Goal: Task Accomplishment & Management: Manage account settings

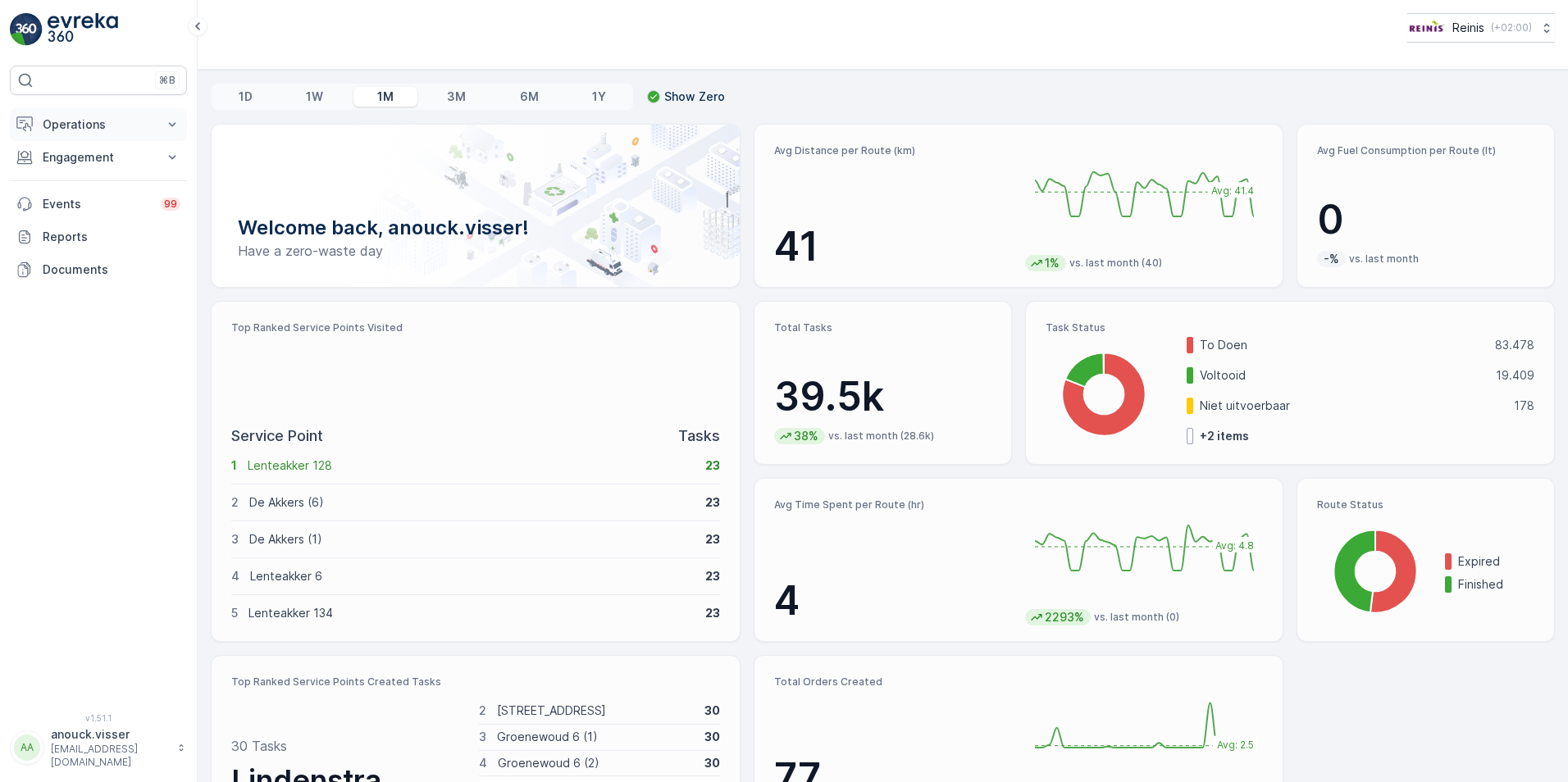
click at [169, 132] on icon at bounding box center [172, 124] width 17 height 17
click at [180, 277] on icon at bounding box center [172, 272] width 17 height 17
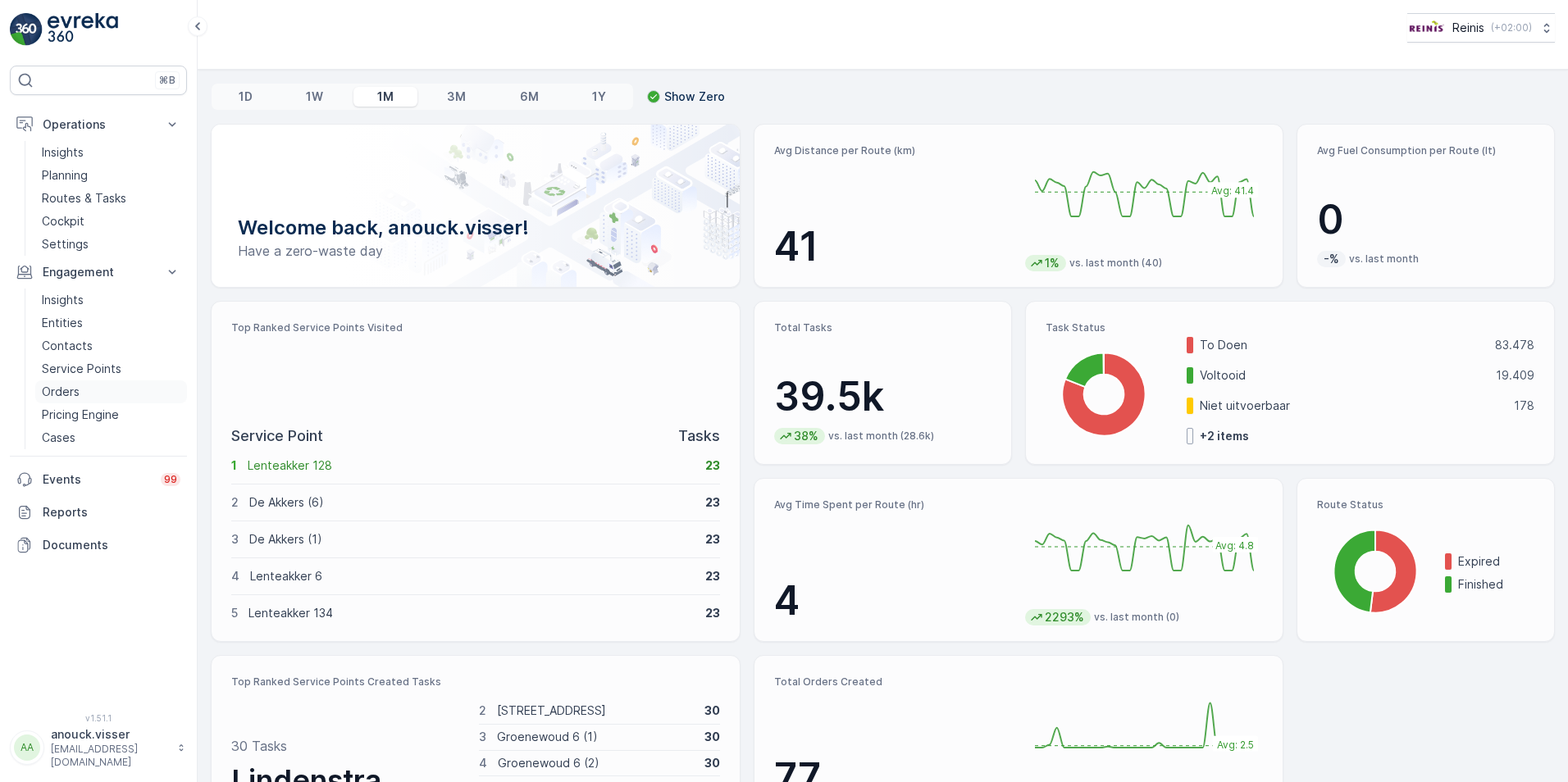
click at [77, 397] on p "Orders" at bounding box center [60, 392] width 38 height 17
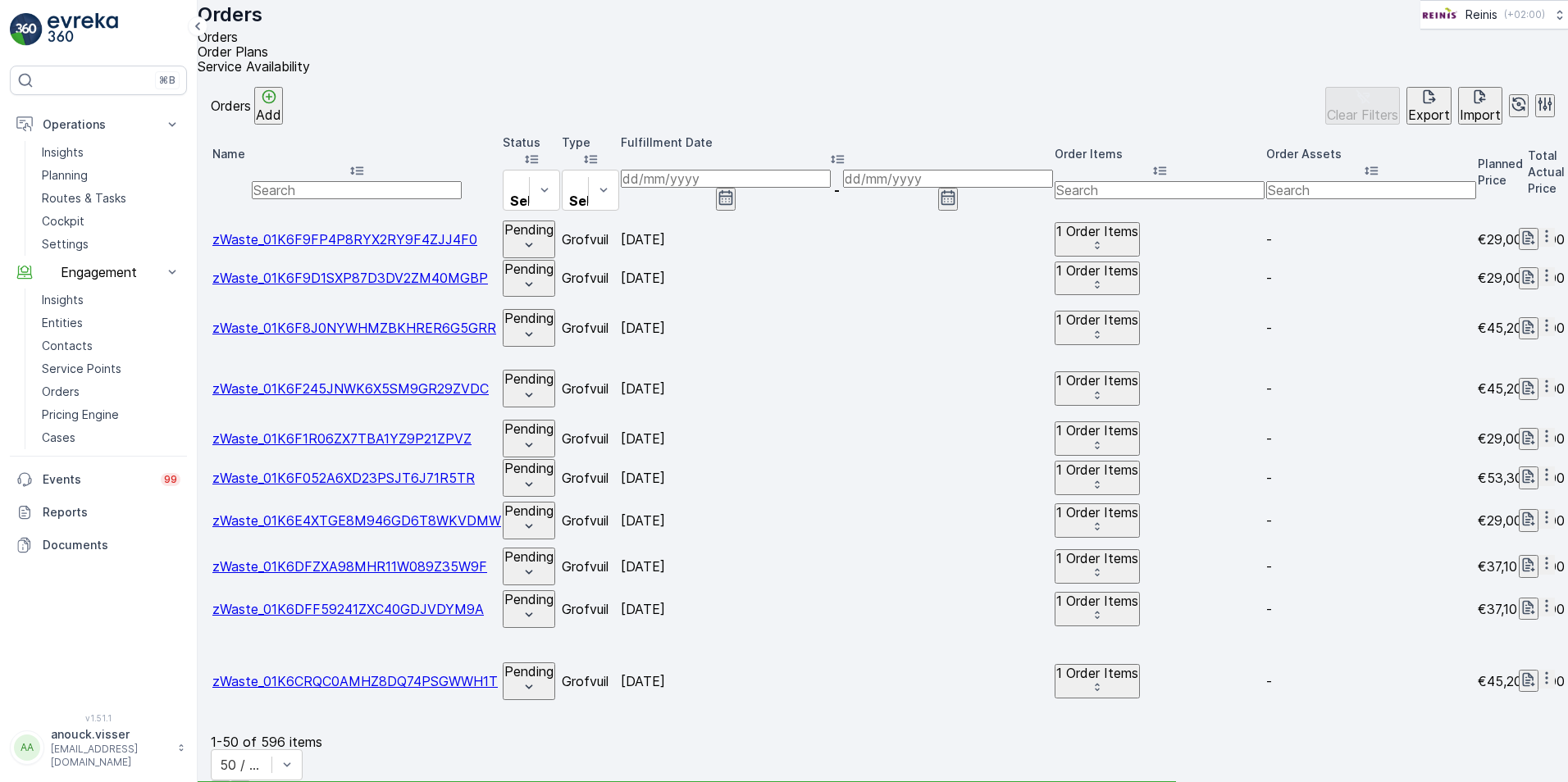
click at [733, 190] on icon "button" at bounding box center [726, 197] width 14 height 15
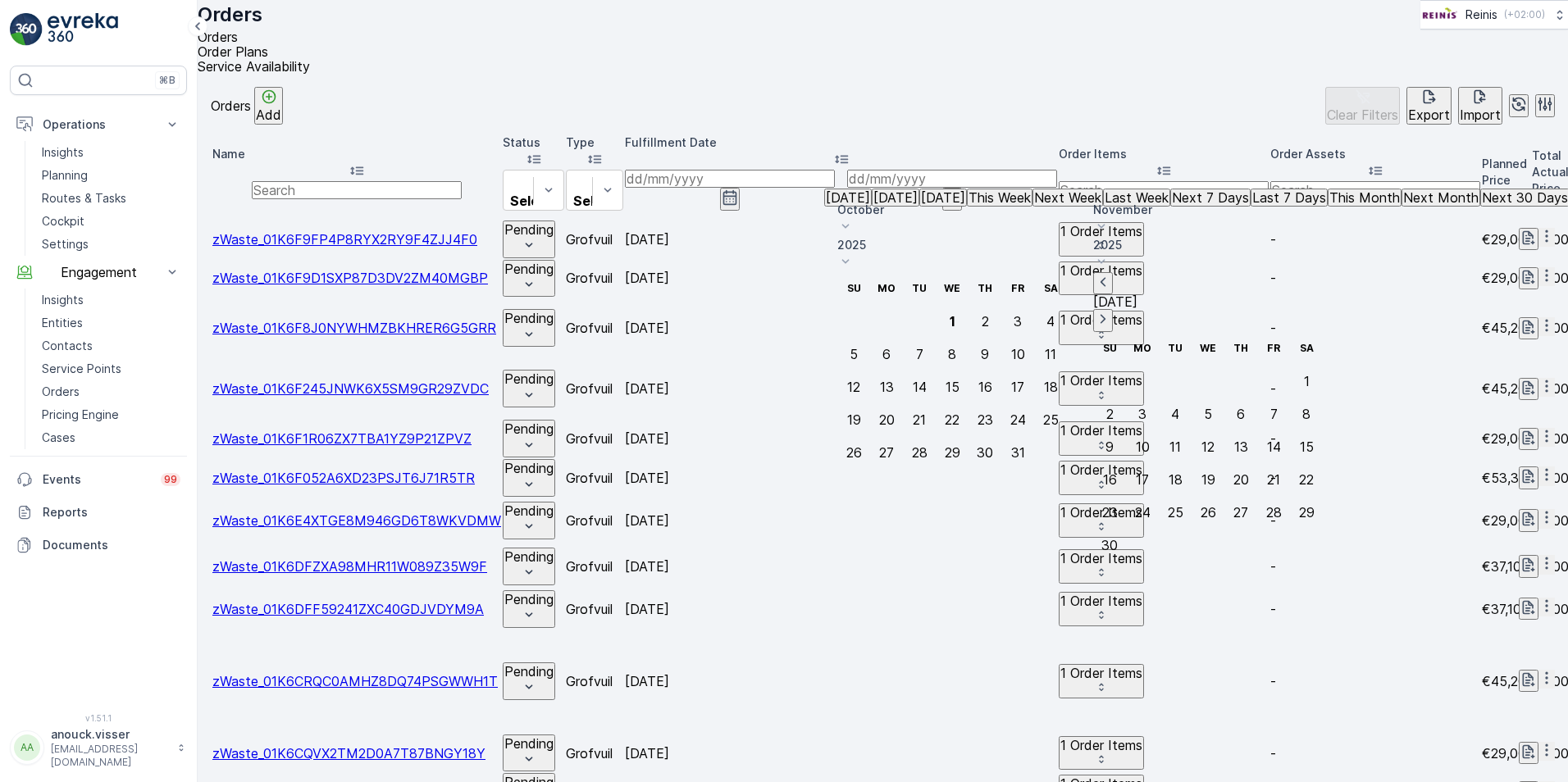
click at [1057, 299] on td "02.10.2025" at bounding box center [841, 328] width 433 height 59
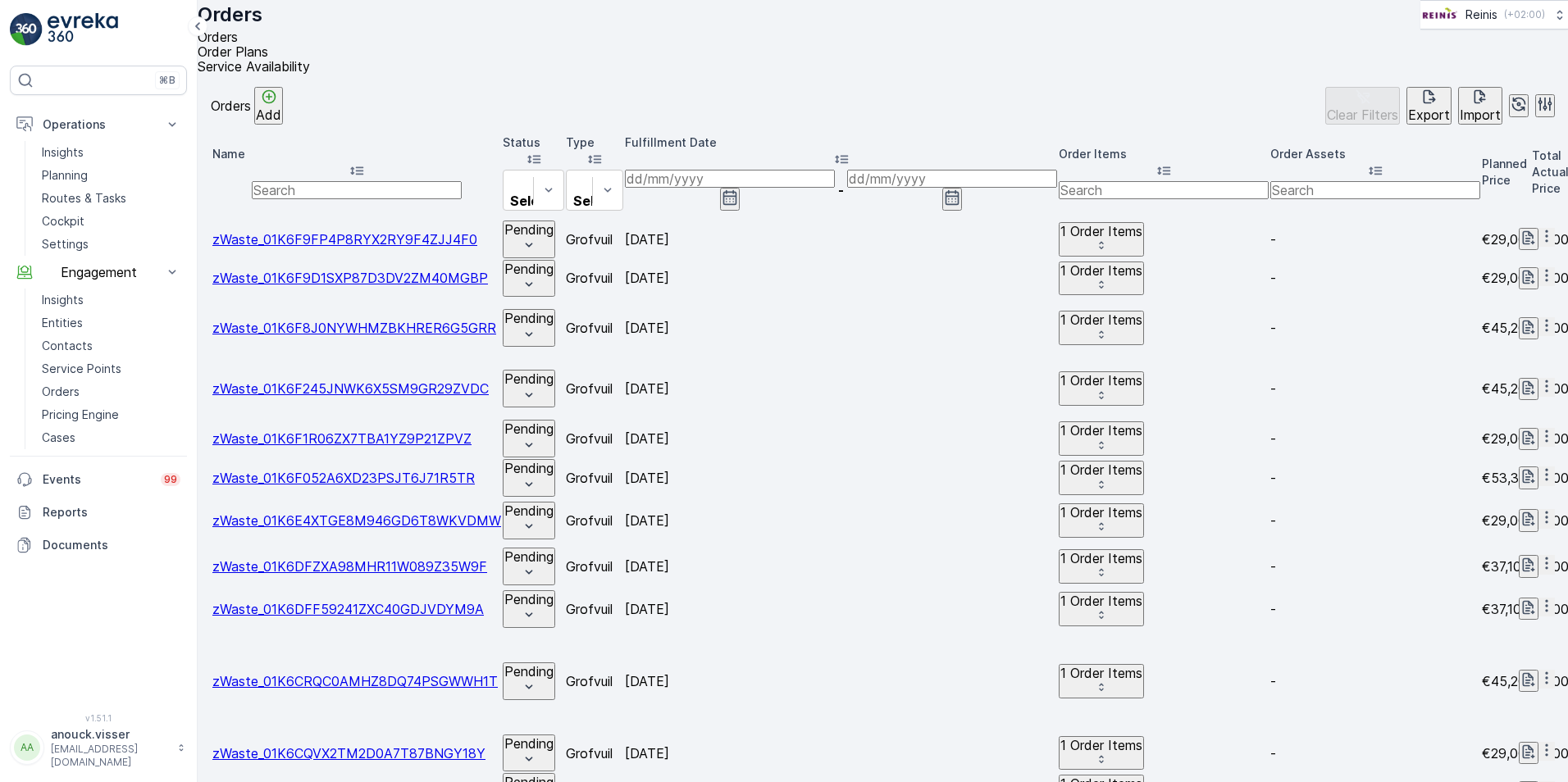
click at [737, 190] on icon "button" at bounding box center [730, 197] width 14 height 15
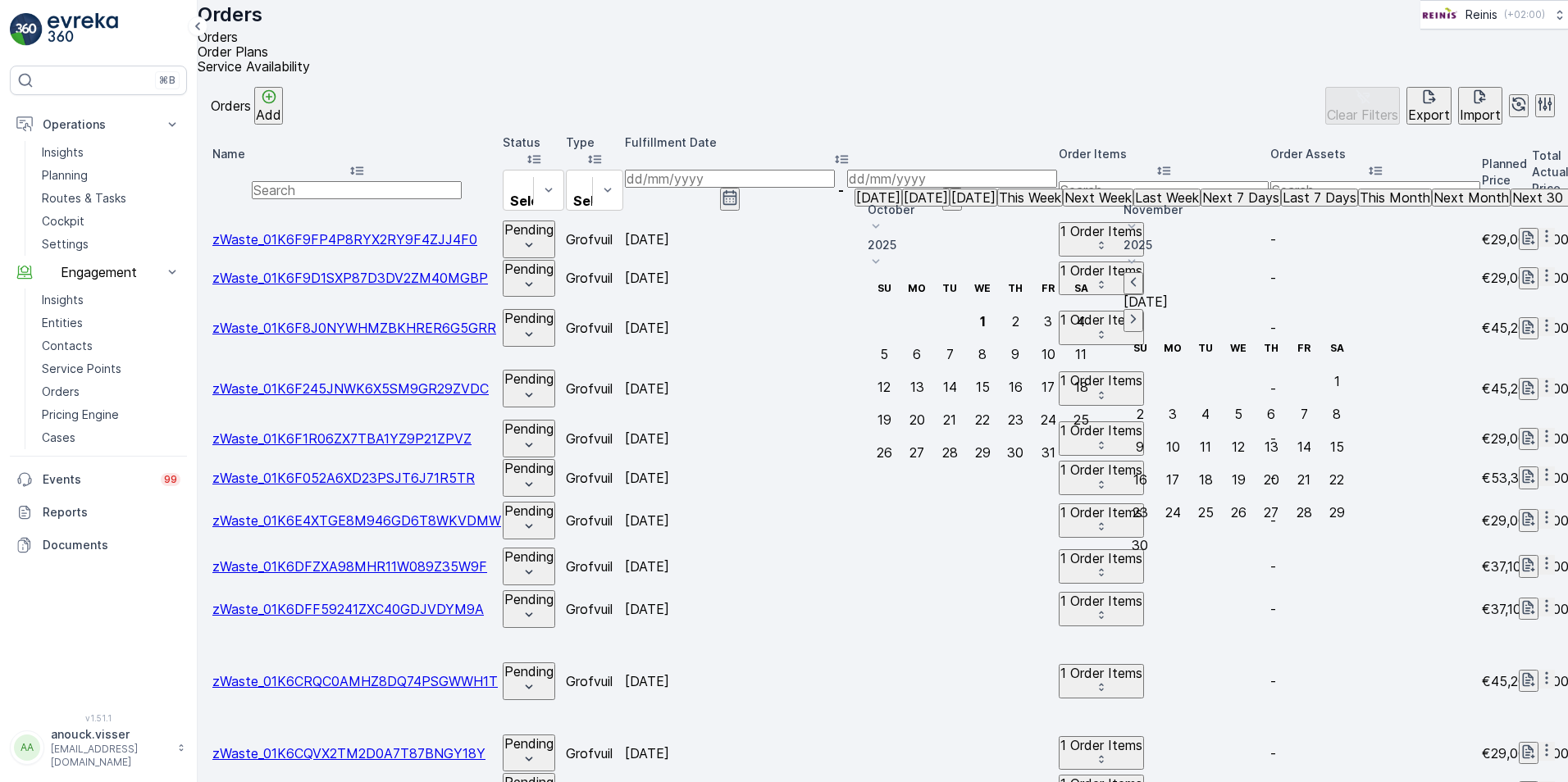
click at [952, 205] on p "Tomorrow" at bounding box center [974, 197] width 44 height 15
type input "02.10.2025"
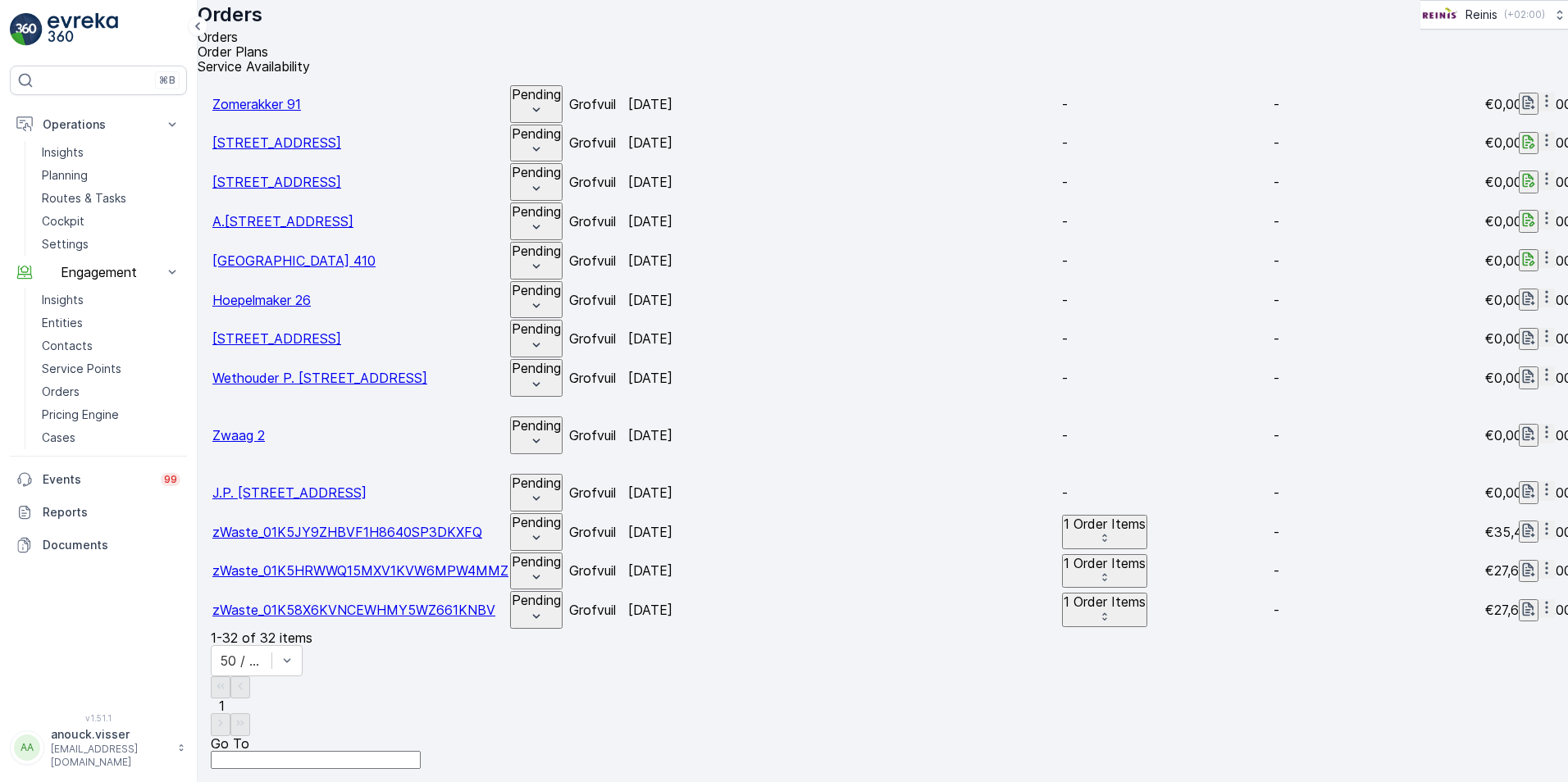
scroll to position [1612, 0]
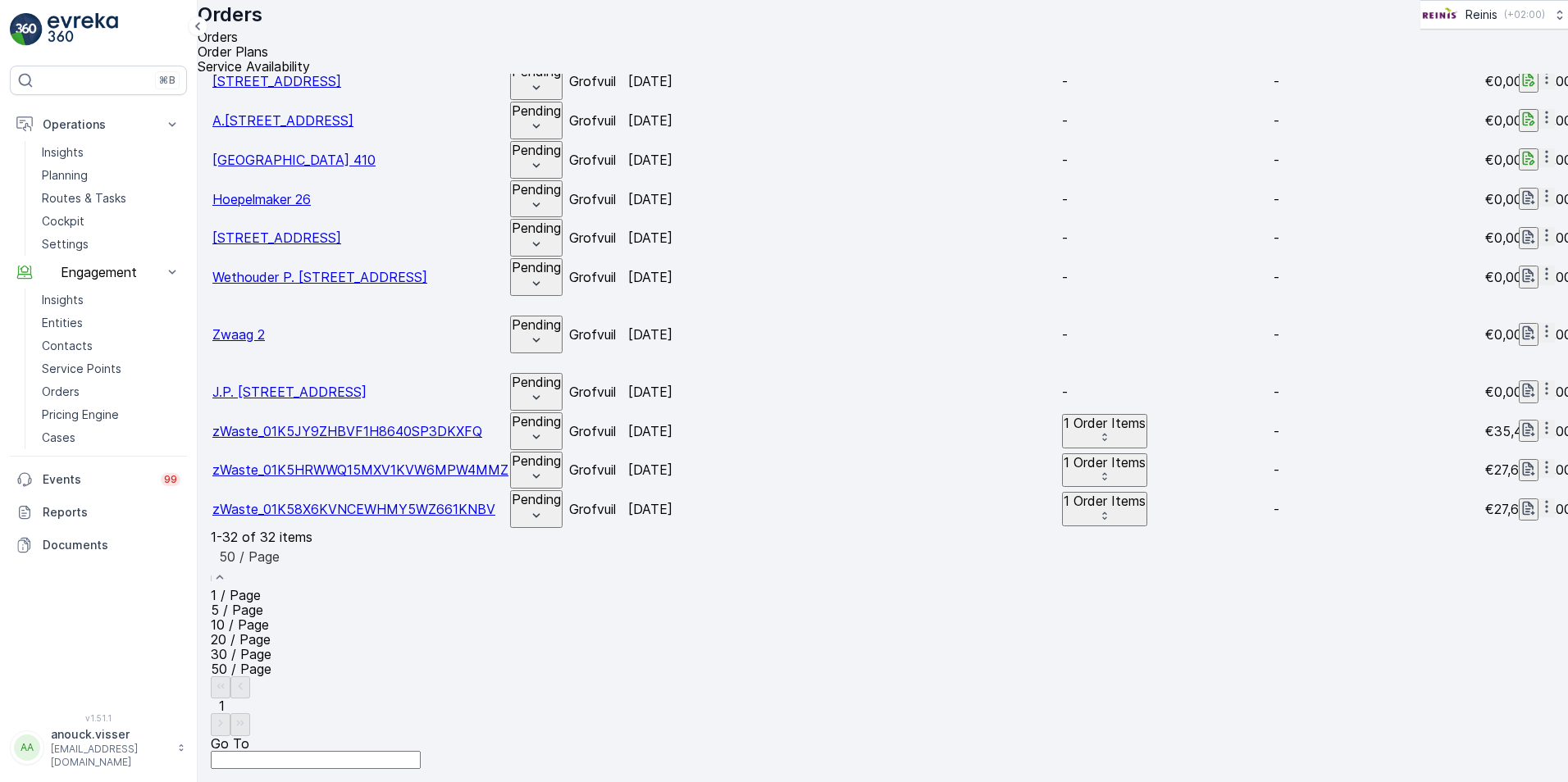
click at [271, 678] on span "50 / Page" at bounding box center [242, 669] width 61 height 17
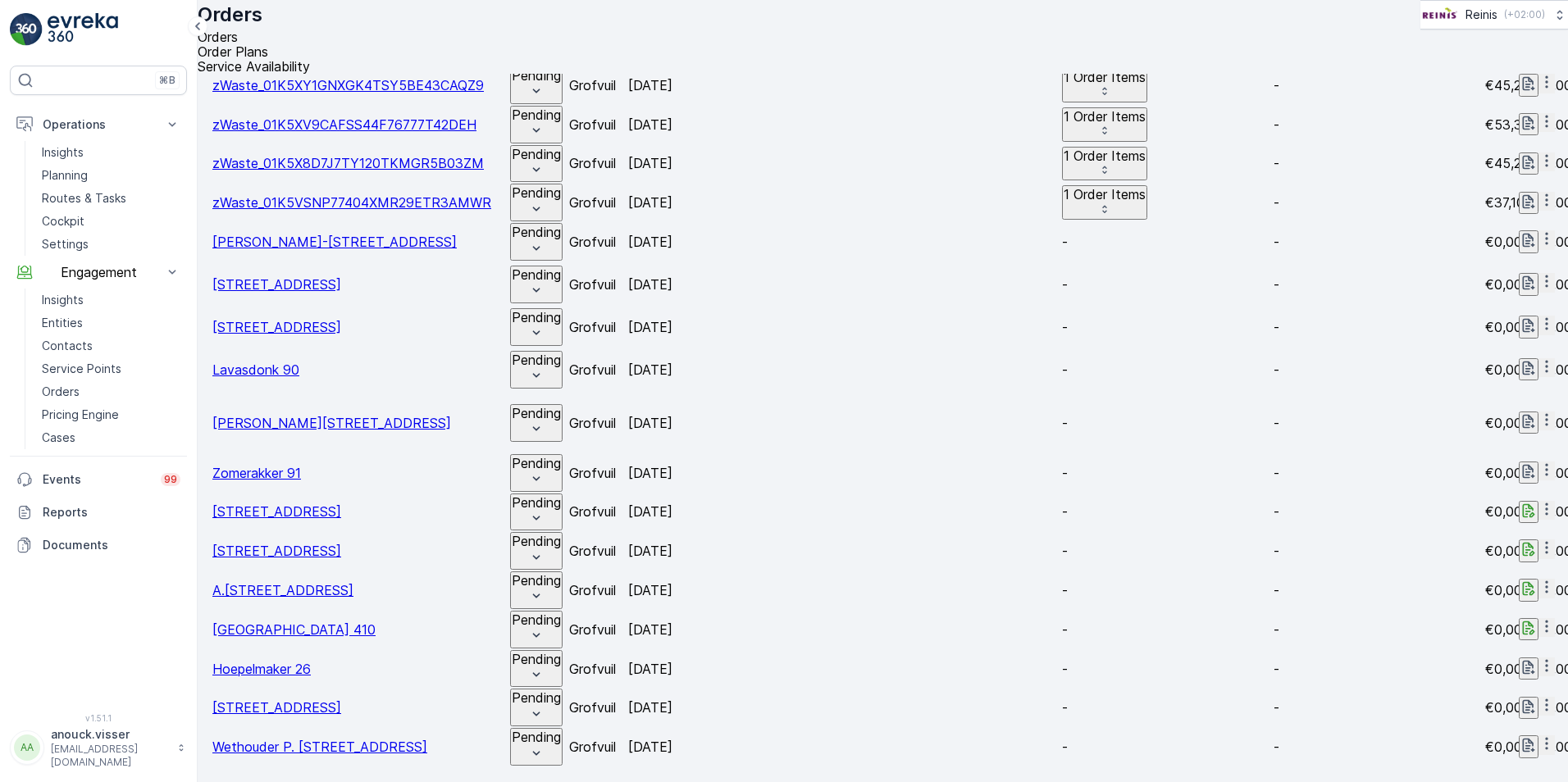
scroll to position [738, 0]
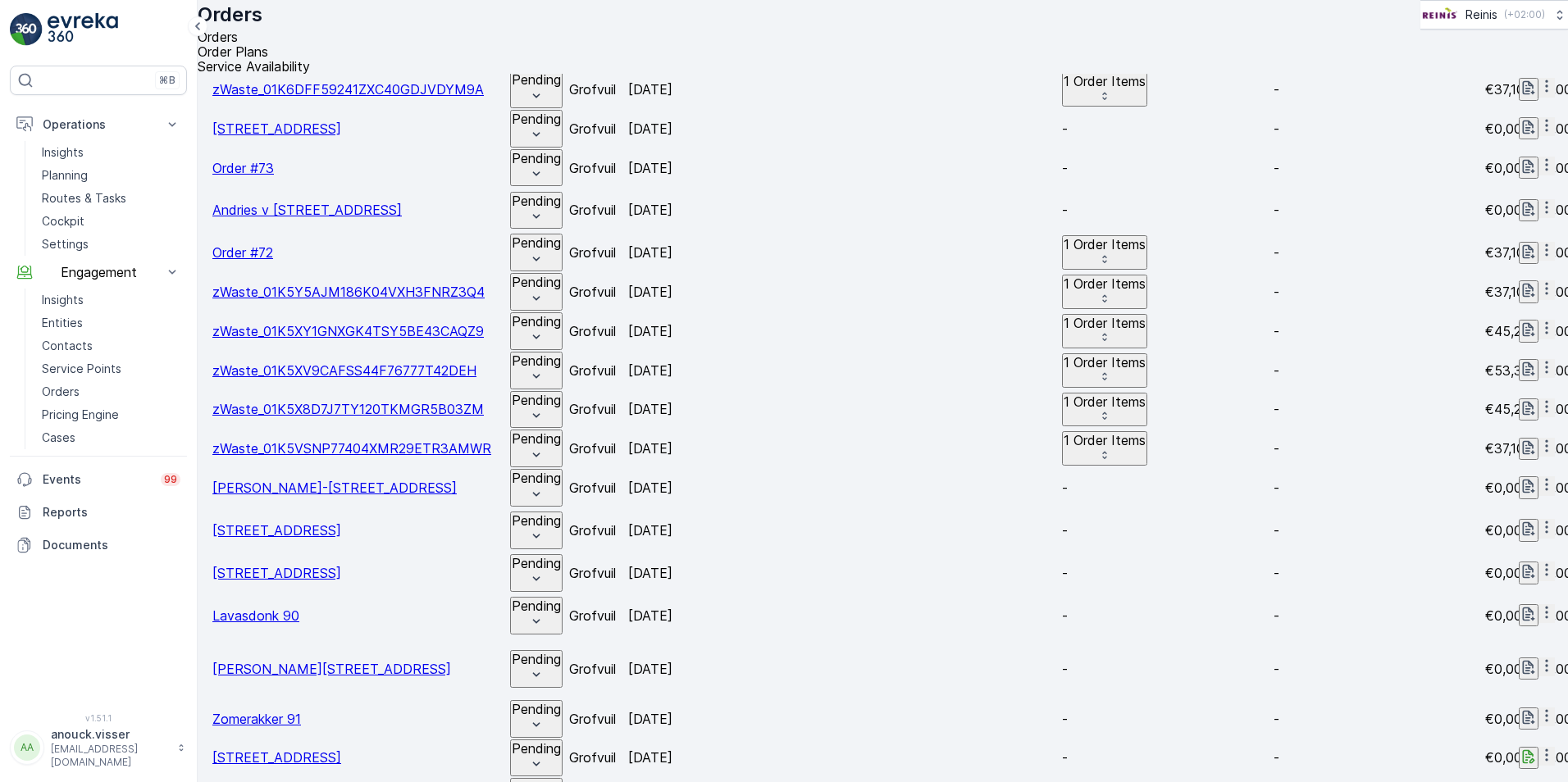
scroll to position [0, 0]
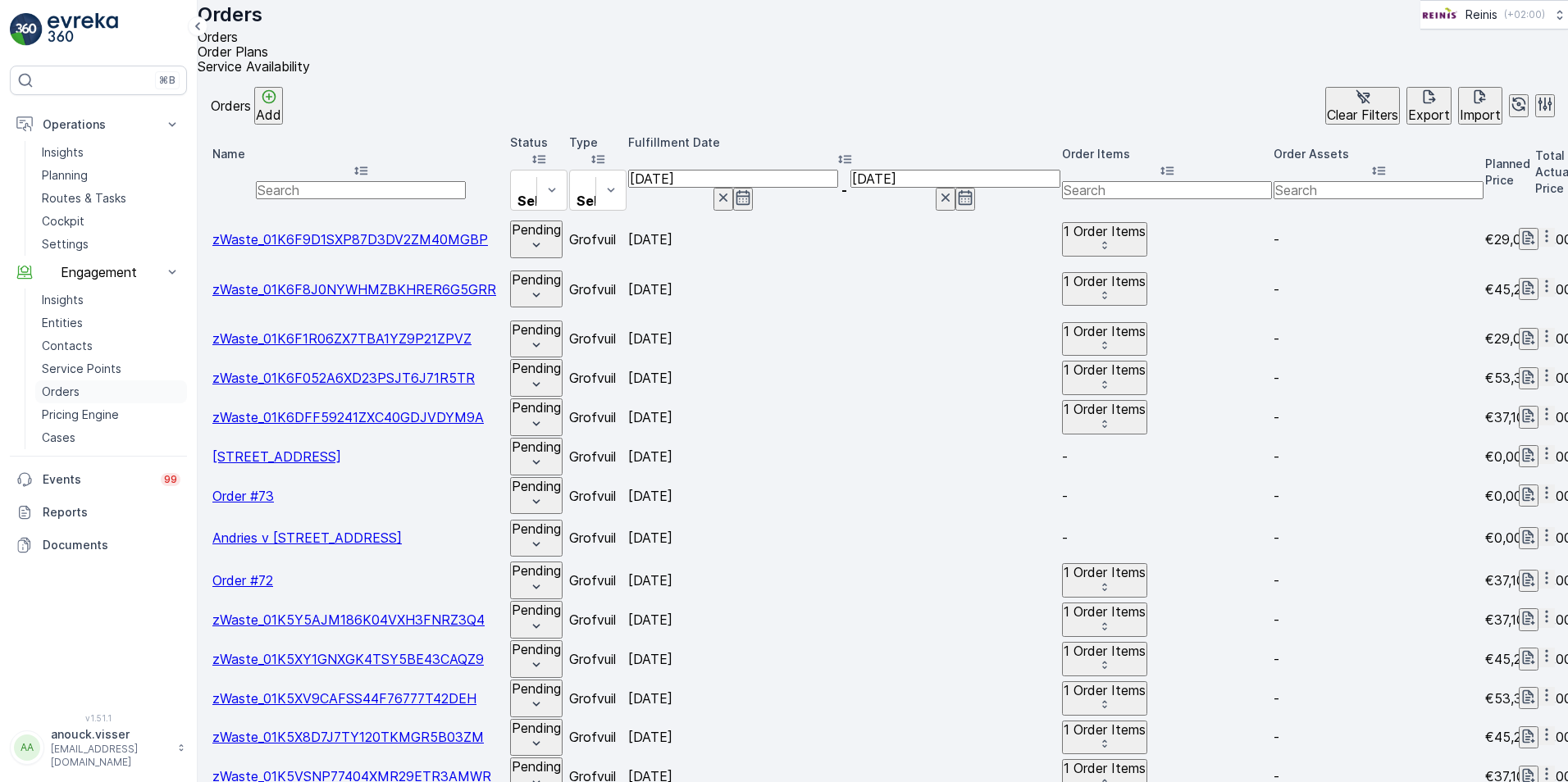
click at [72, 392] on p "Orders" at bounding box center [60, 392] width 38 height 17
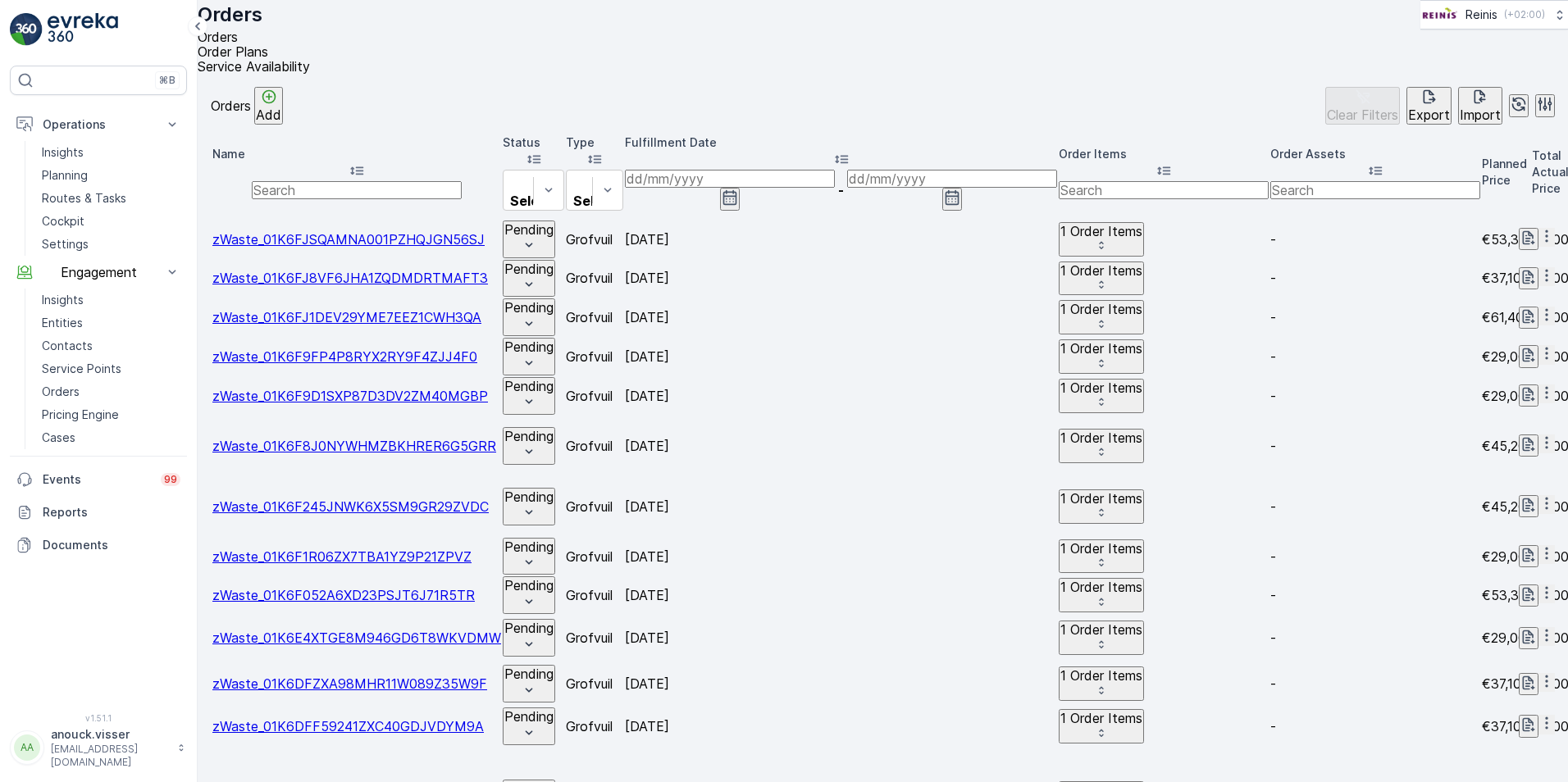
click at [276, 104] on icon "Add" at bounding box center [268, 97] width 14 height 14
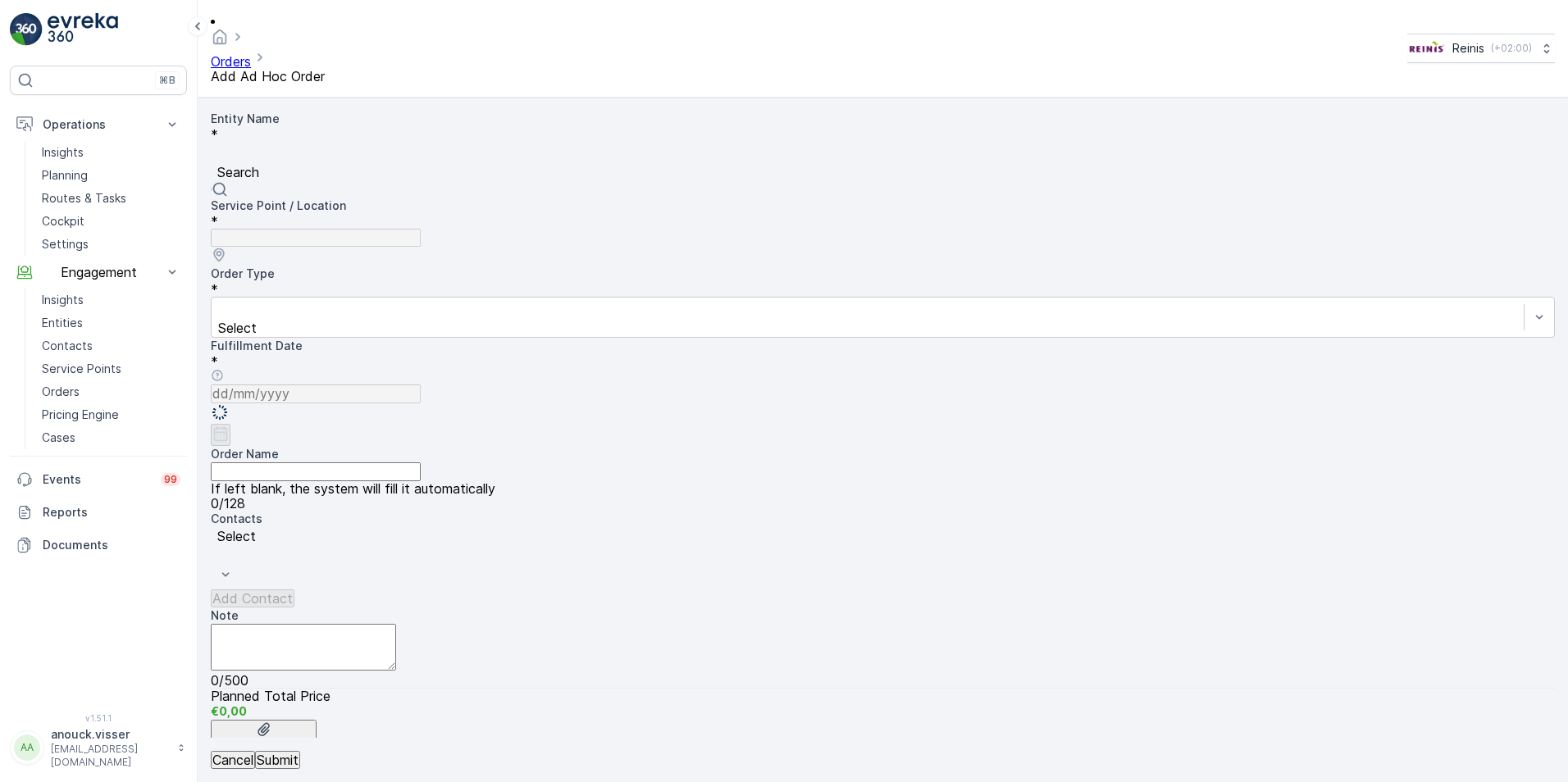
click at [399, 145] on div at bounding box center [883, 154] width 1328 height 18
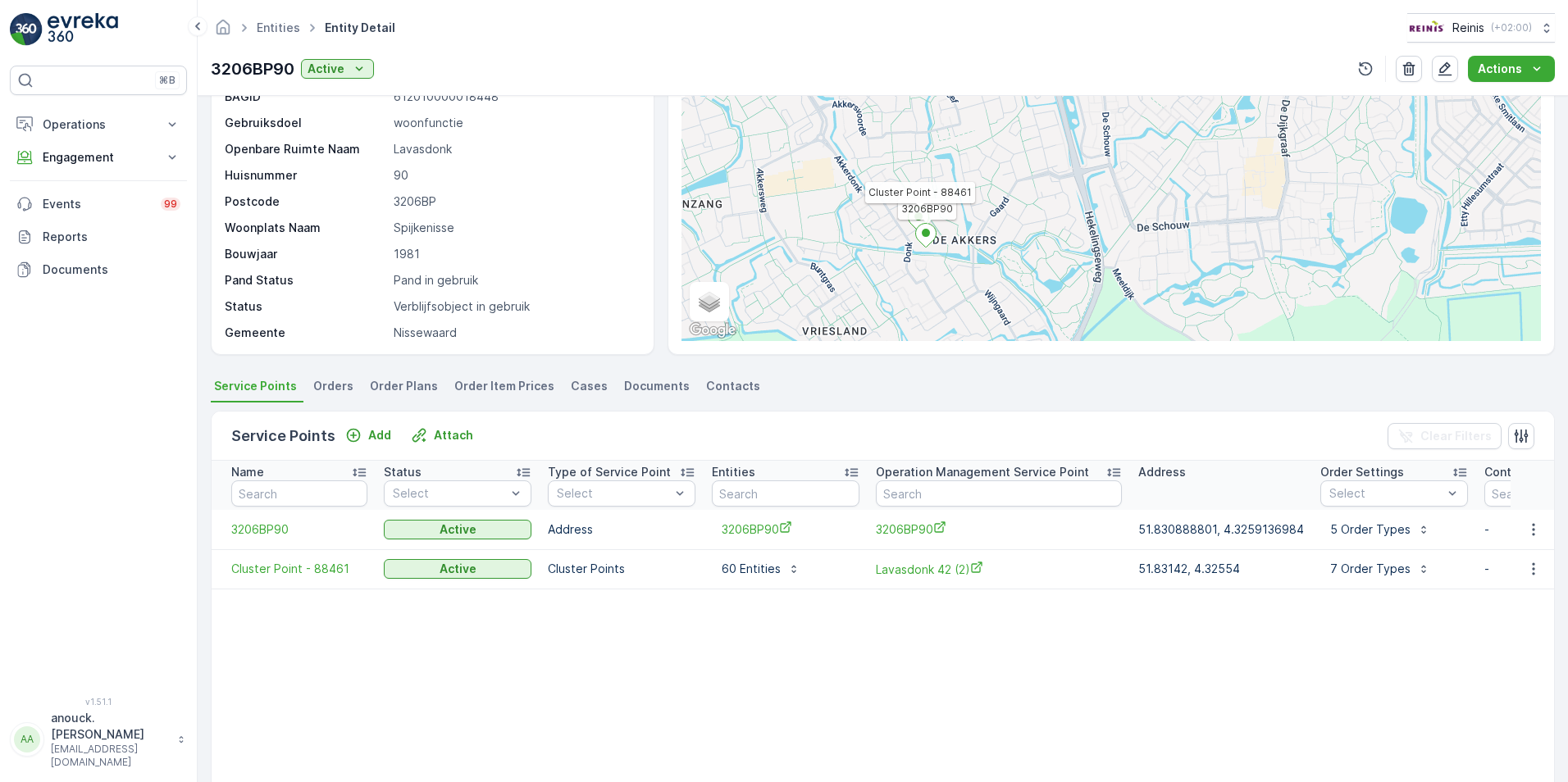
scroll to position [82, 0]
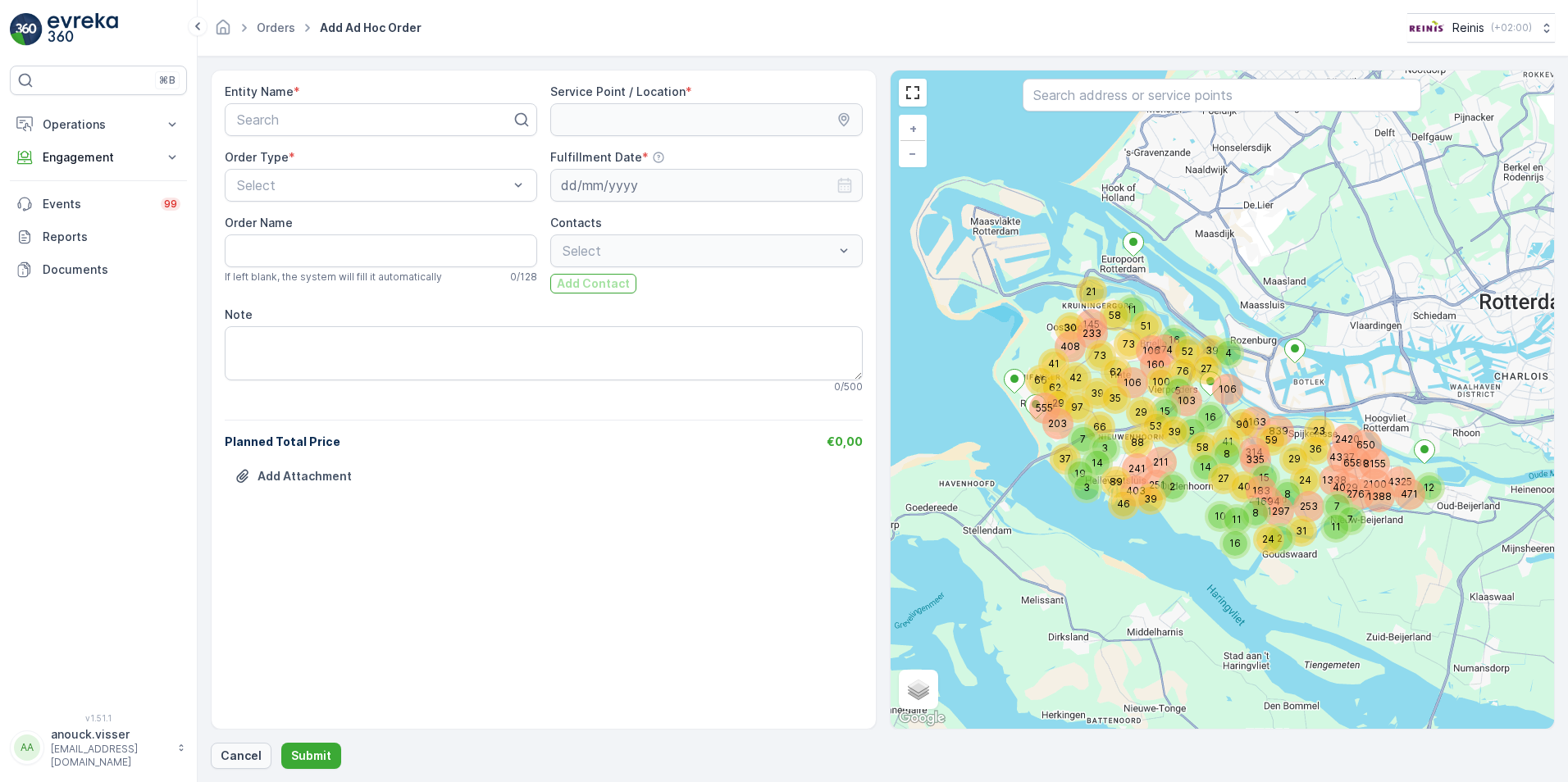
click at [254, 750] on p "Cancel" at bounding box center [241, 756] width 41 height 17
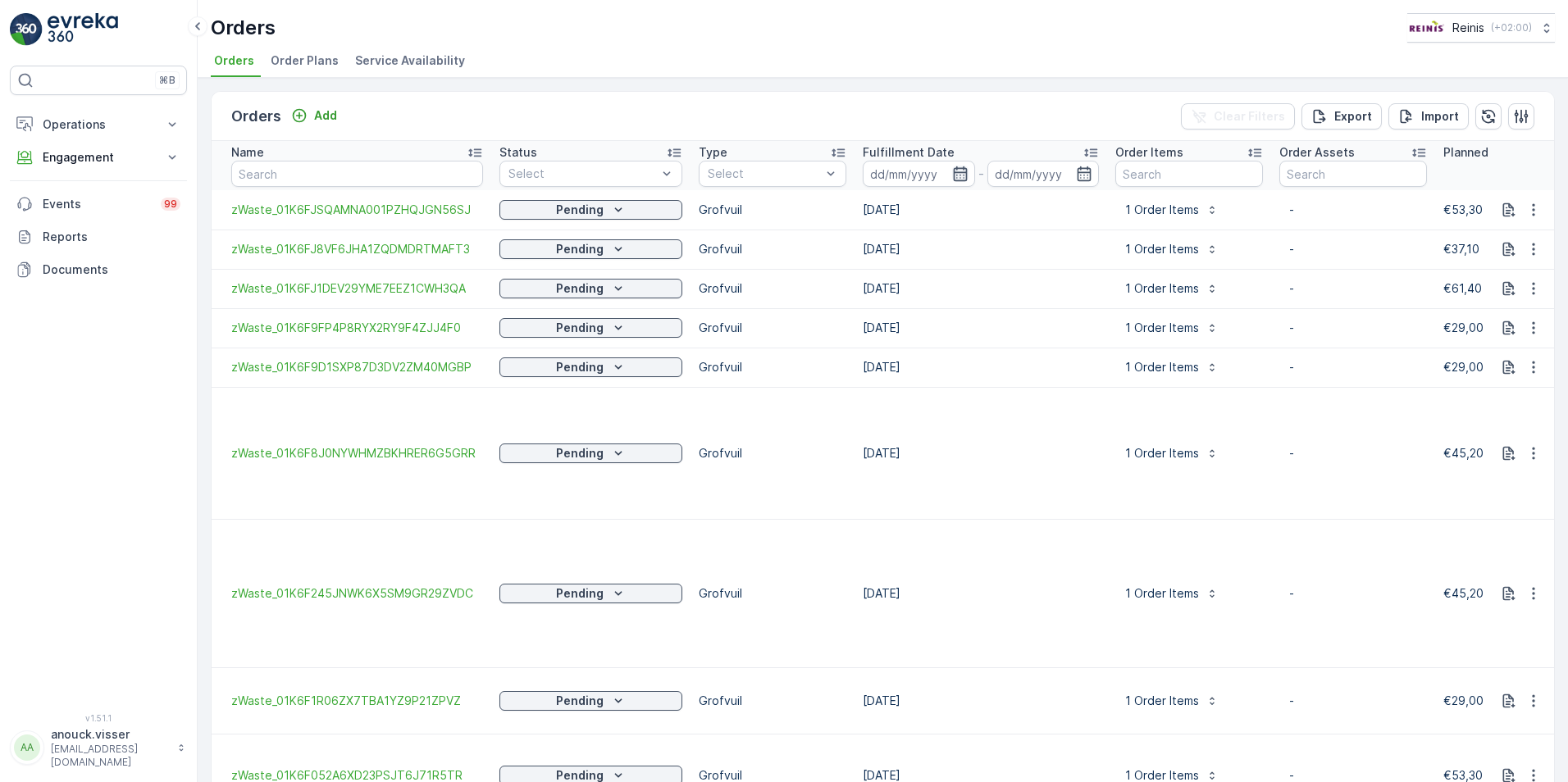
click at [952, 174] on icon "button" at bounding box center [960, 174] width 17 height 17
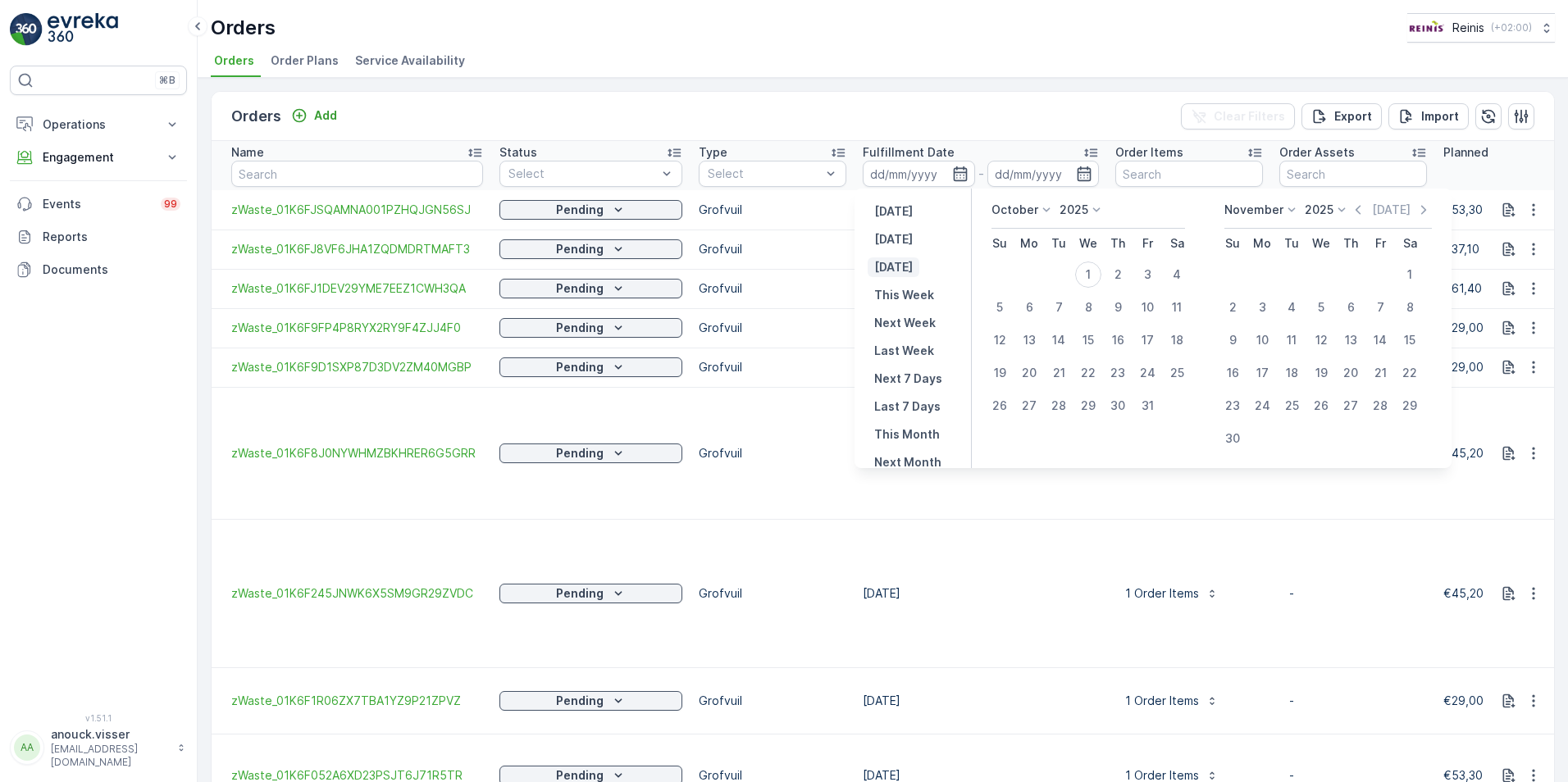
click at [913, 267] on p "Tomorrow" at bounding box center [894, 267] width 39 height 17
type input "02.10.2025"
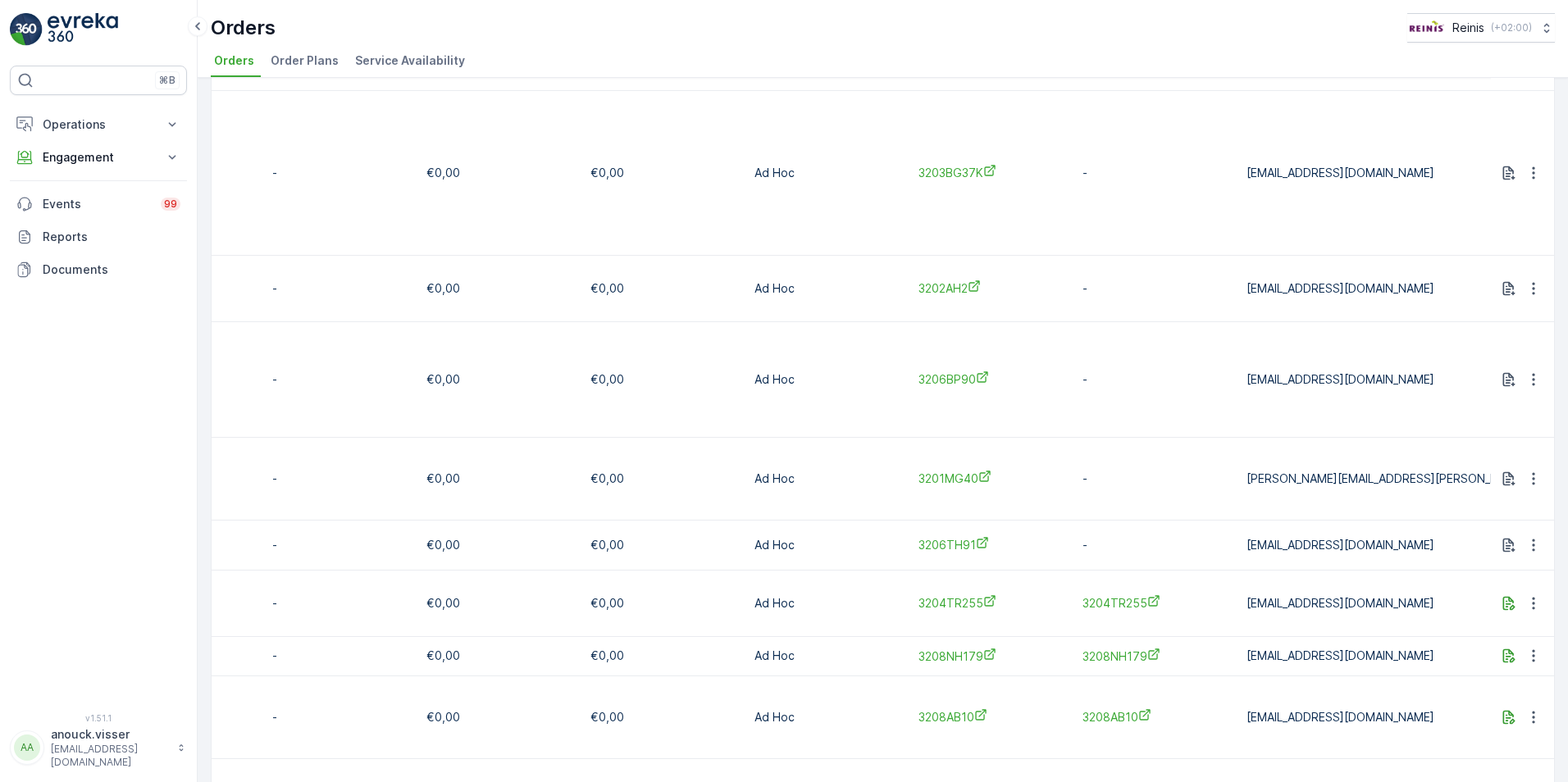
scroll to position [996, 0]
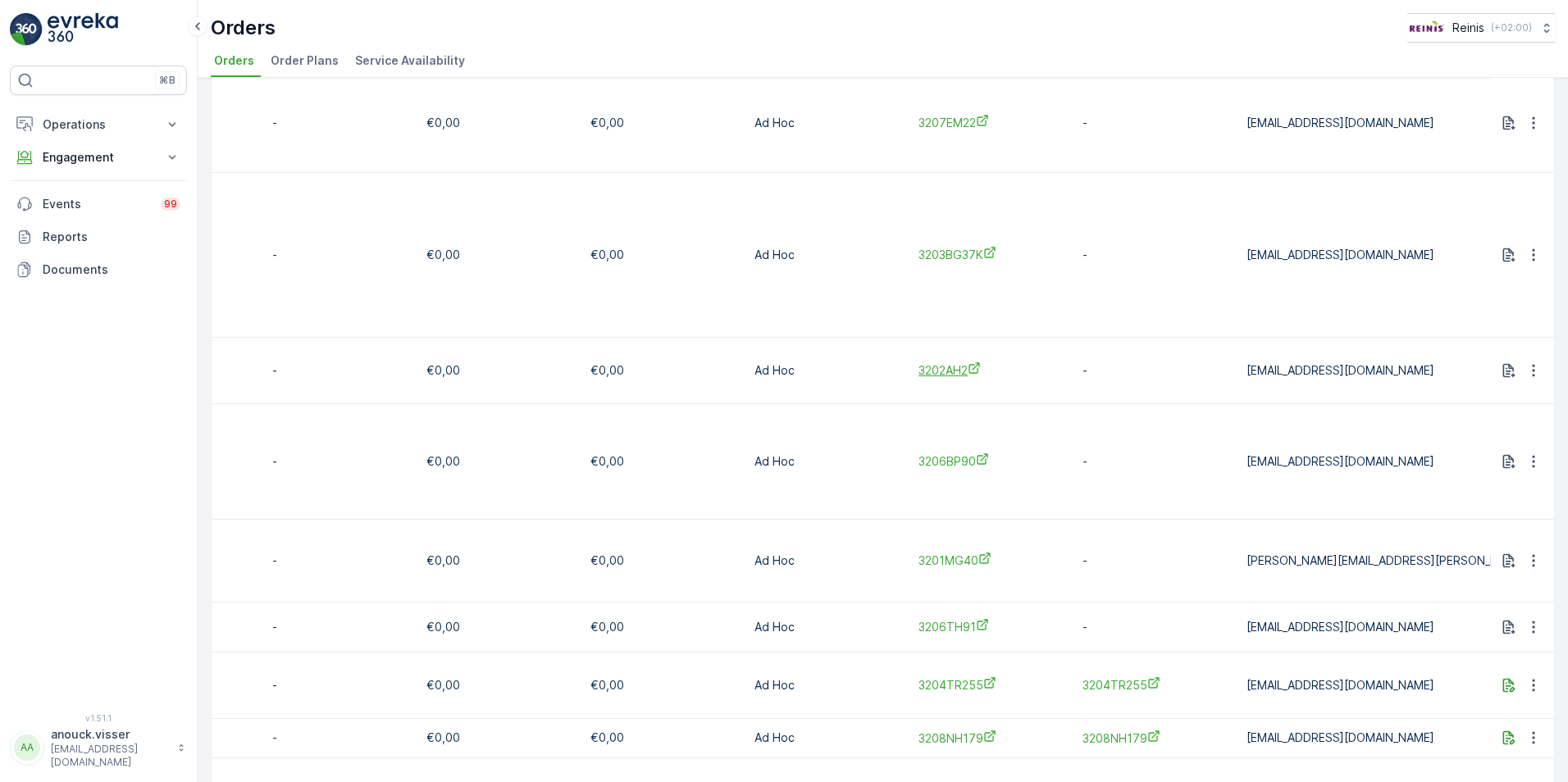
click at [949, 361] on span "3202AH2" at bounding box center [992, 370] width 148 height 18
click at [934, 361] on span "3202AH2" at bounding box center [992, 370] width 148 height 18
click at [1526, 362] on icon "button" at bounding box center [1534, 371] width 17 height 17
click at [1514, 386] on span "See more details" at bounding box center [1509, 379] width 93 height 17
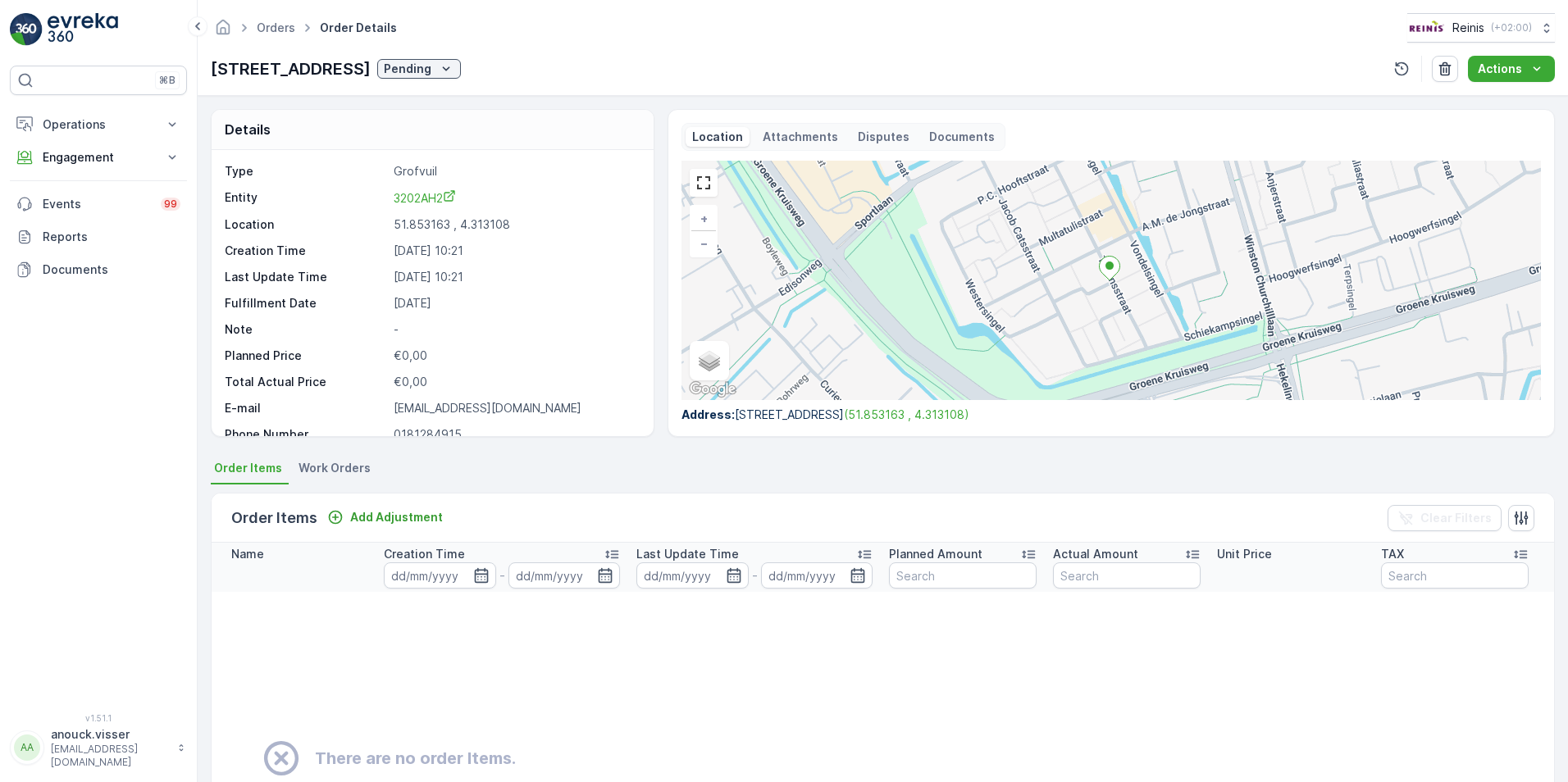
scroll to position [63, 0]
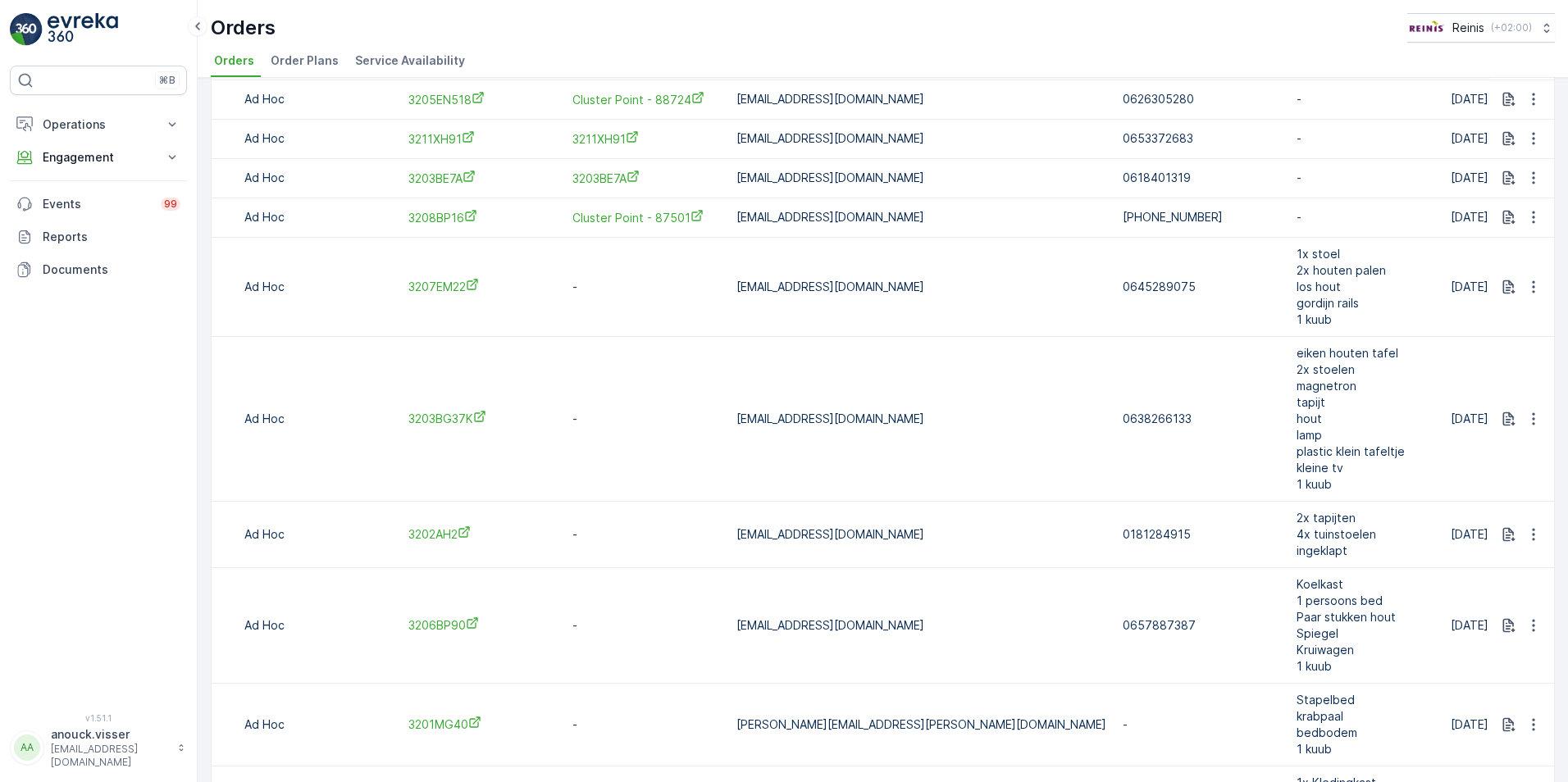
scroll to position [750, 0]
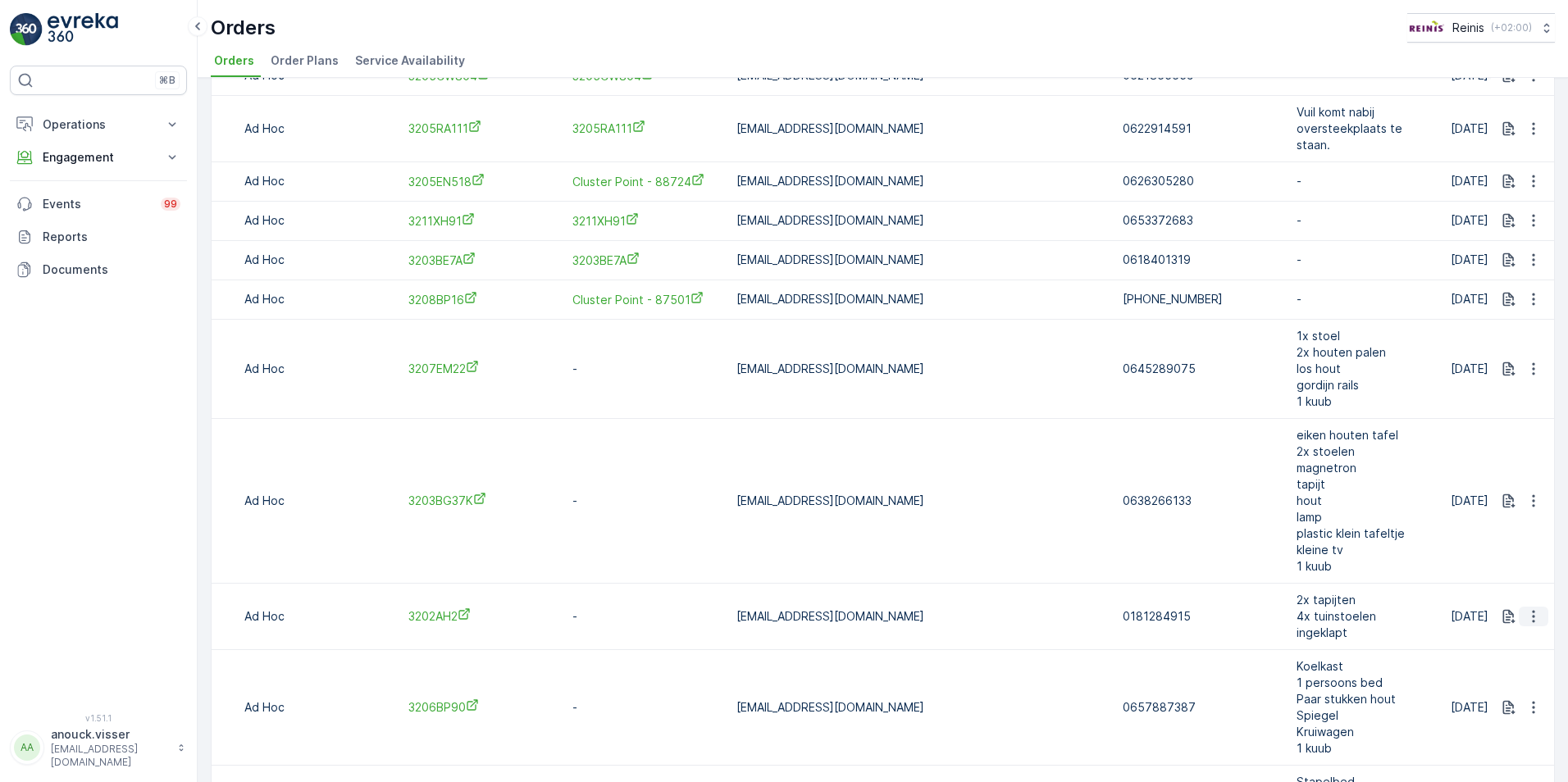
click at [1526, 609] on icon "button" at bounding box center [1534, 617] width 17 height 17
click at [1516, 744] on span "Delete Order" at bounding box center [1499, 747] width 73 height 17
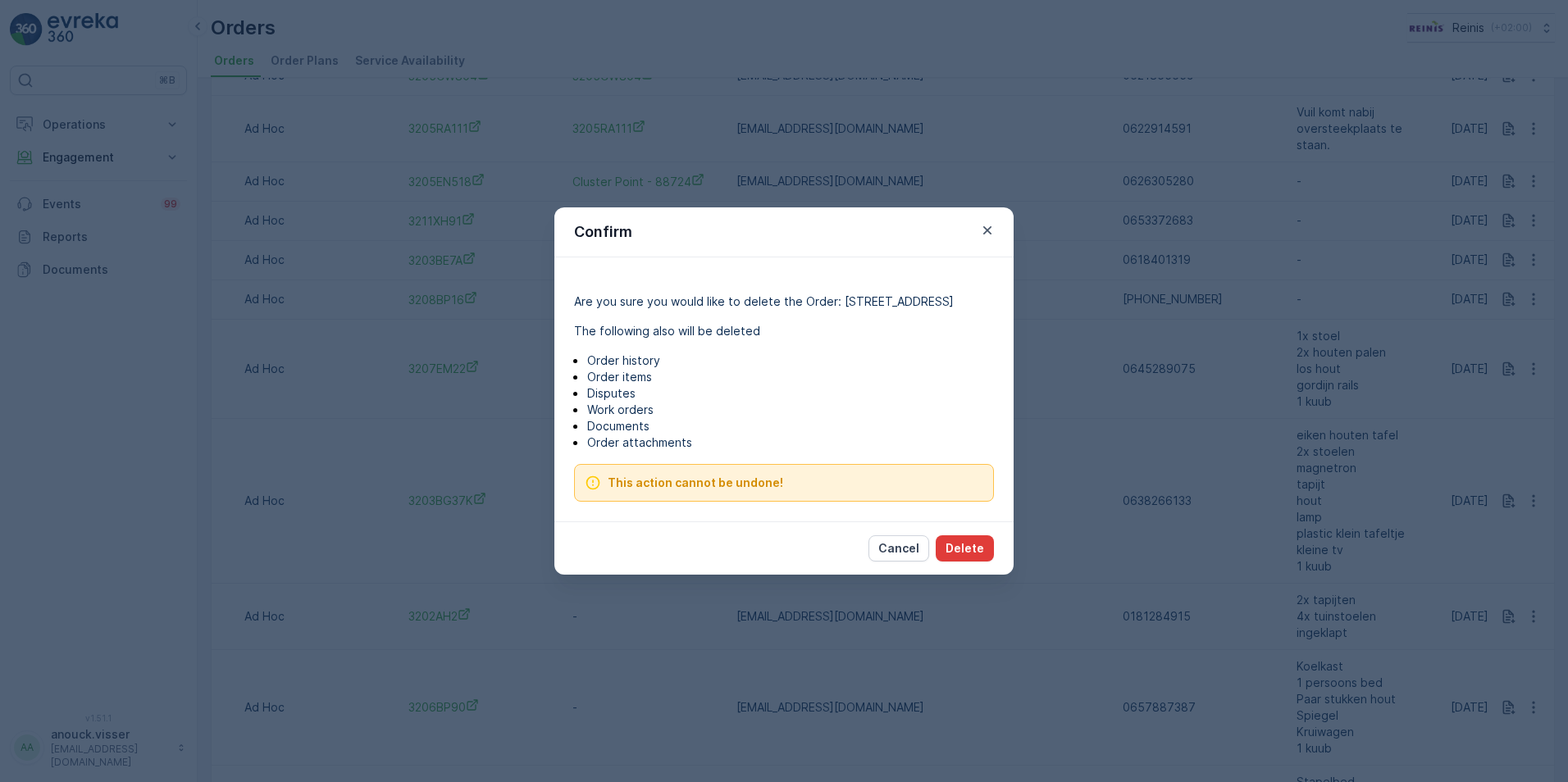
click at [956, 549] on p "Delete" at bounding box center [965, 549] width 39 height 17
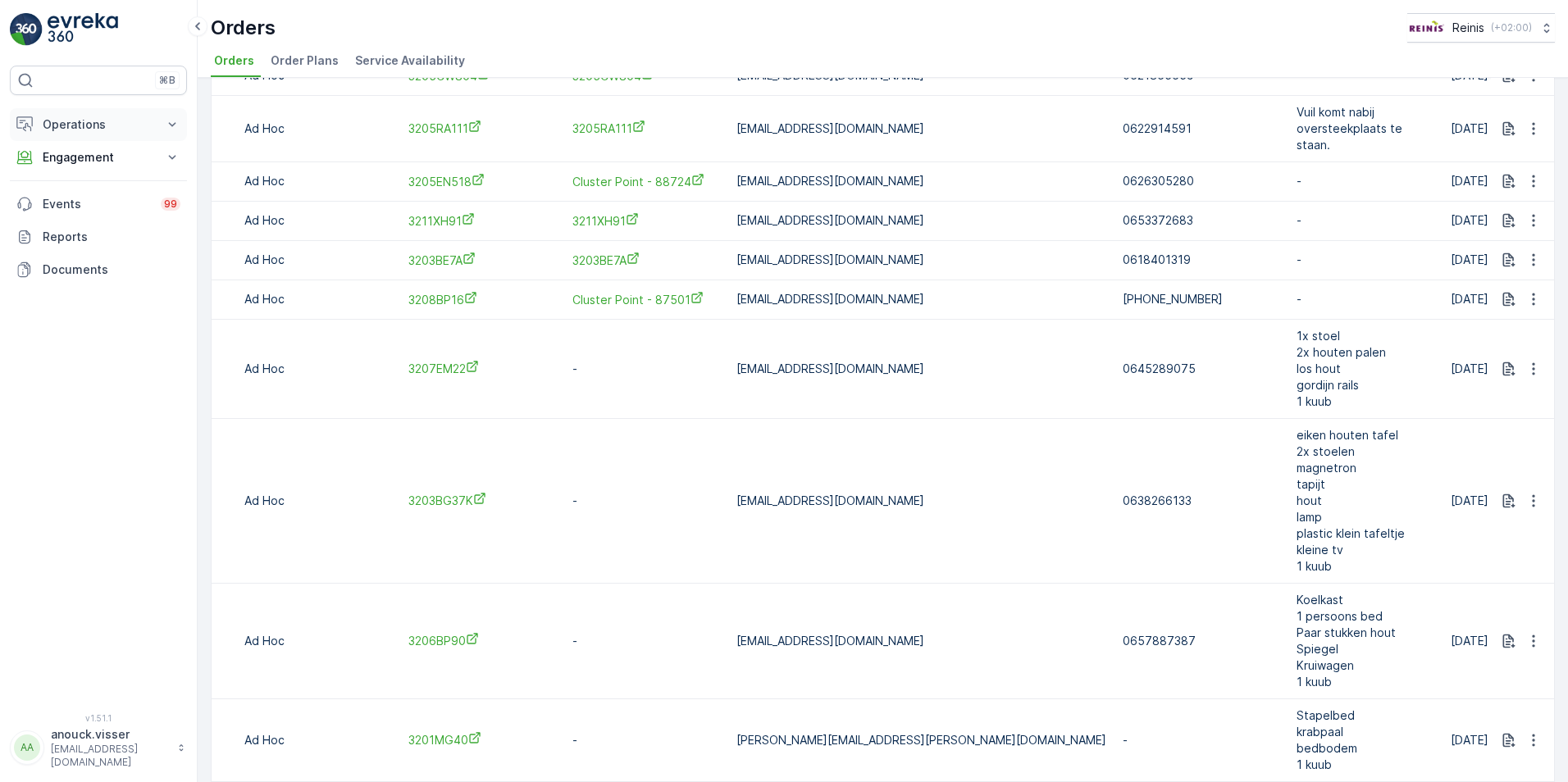
click at [155, 125] on button "Operations" at bounding box center [99, 124] width 177 height 33
click at [113, 204] on p "Routes & Tasks" at bounding box center [84, 198] width 85 height 17
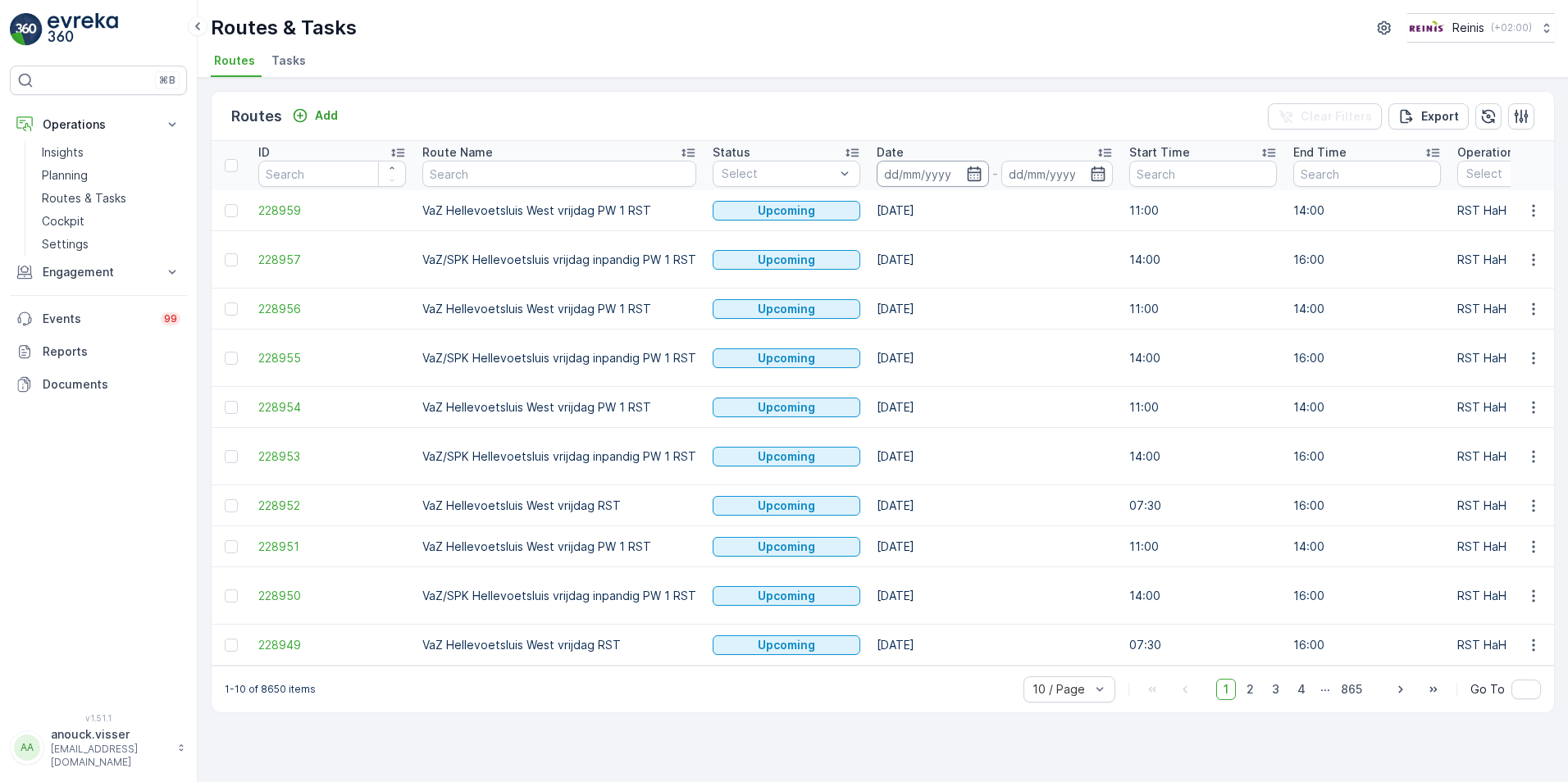
click at [949, 175] on input at bounding box center [933, 173] width 113 height 26
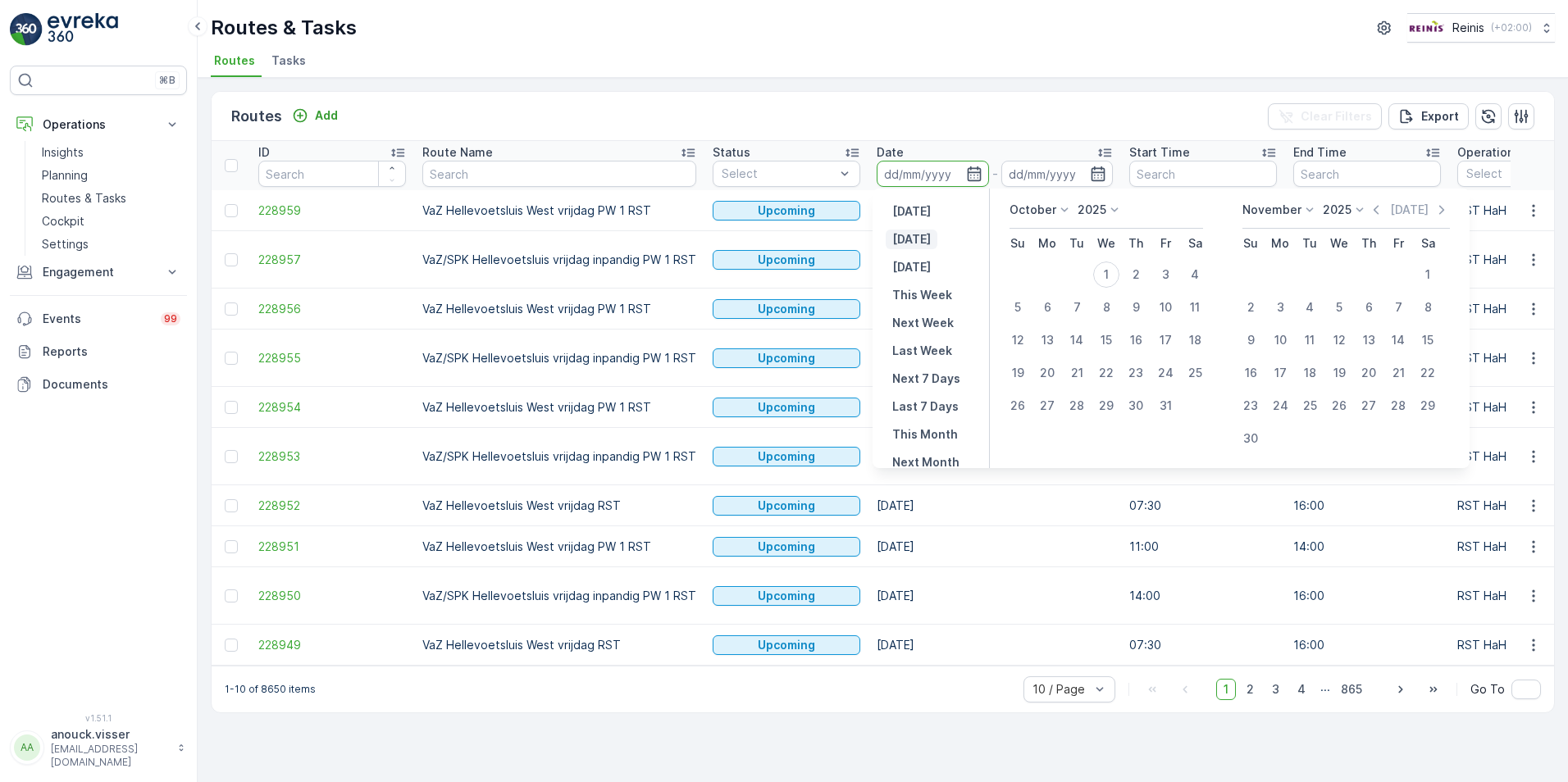
click at [926, 247] on p "Today" at bounding box center [912, 240] width 39 height 17
type input "01.10.2025"
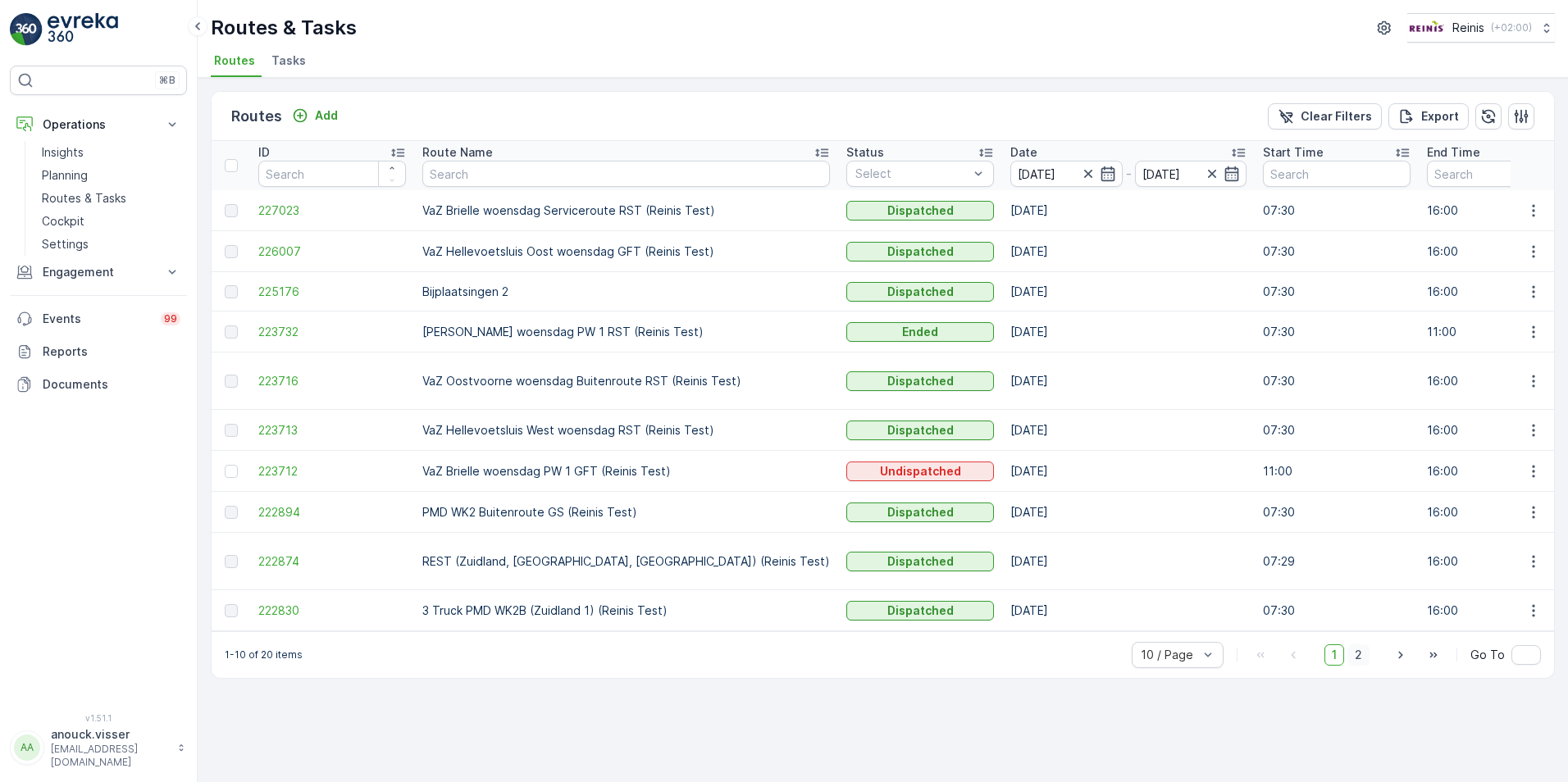
click at [1364, 645] on span "2" at bounding box center [1359, 655] width 22 height 21
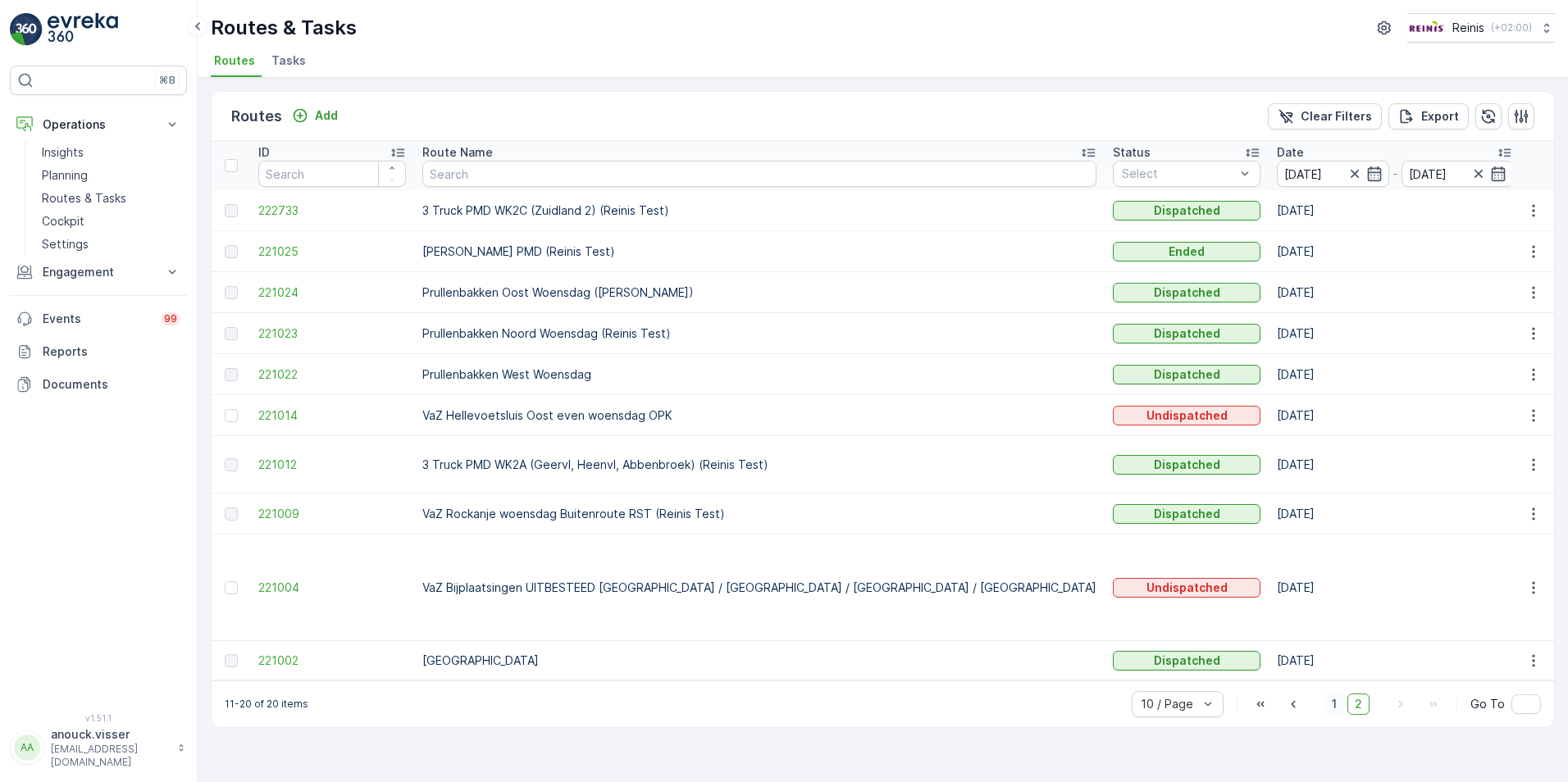
click at [1331, 693] on span "1" at bounding box center [1334, 704] width 19 height 21
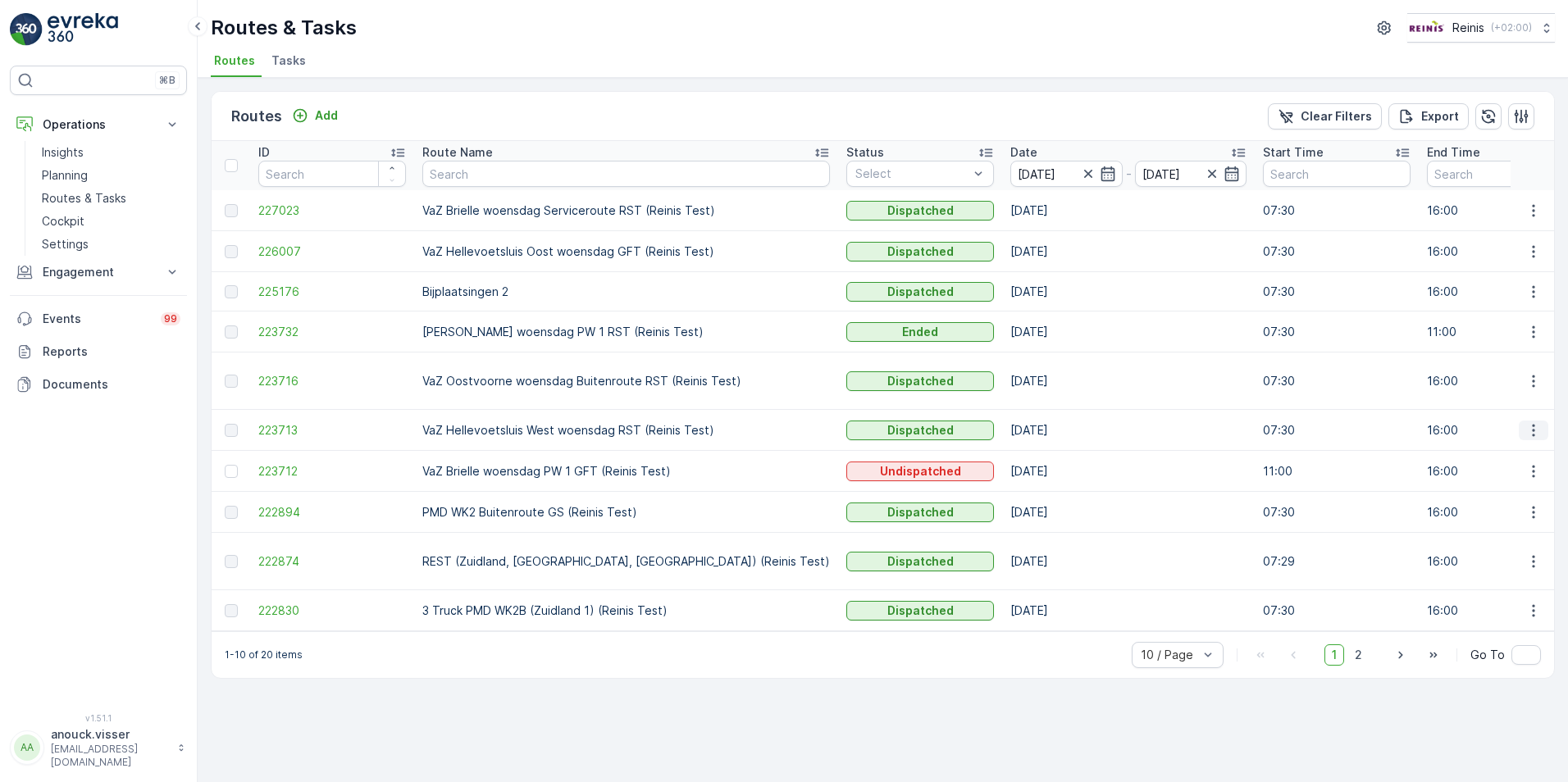
click at [1543, 421] on button "button" at bounding box center [1534, 430] width 30 height 19
click at [1534, 454] on span "View Route Tracking" at bounding box center [1504, 462] width 113 height 17
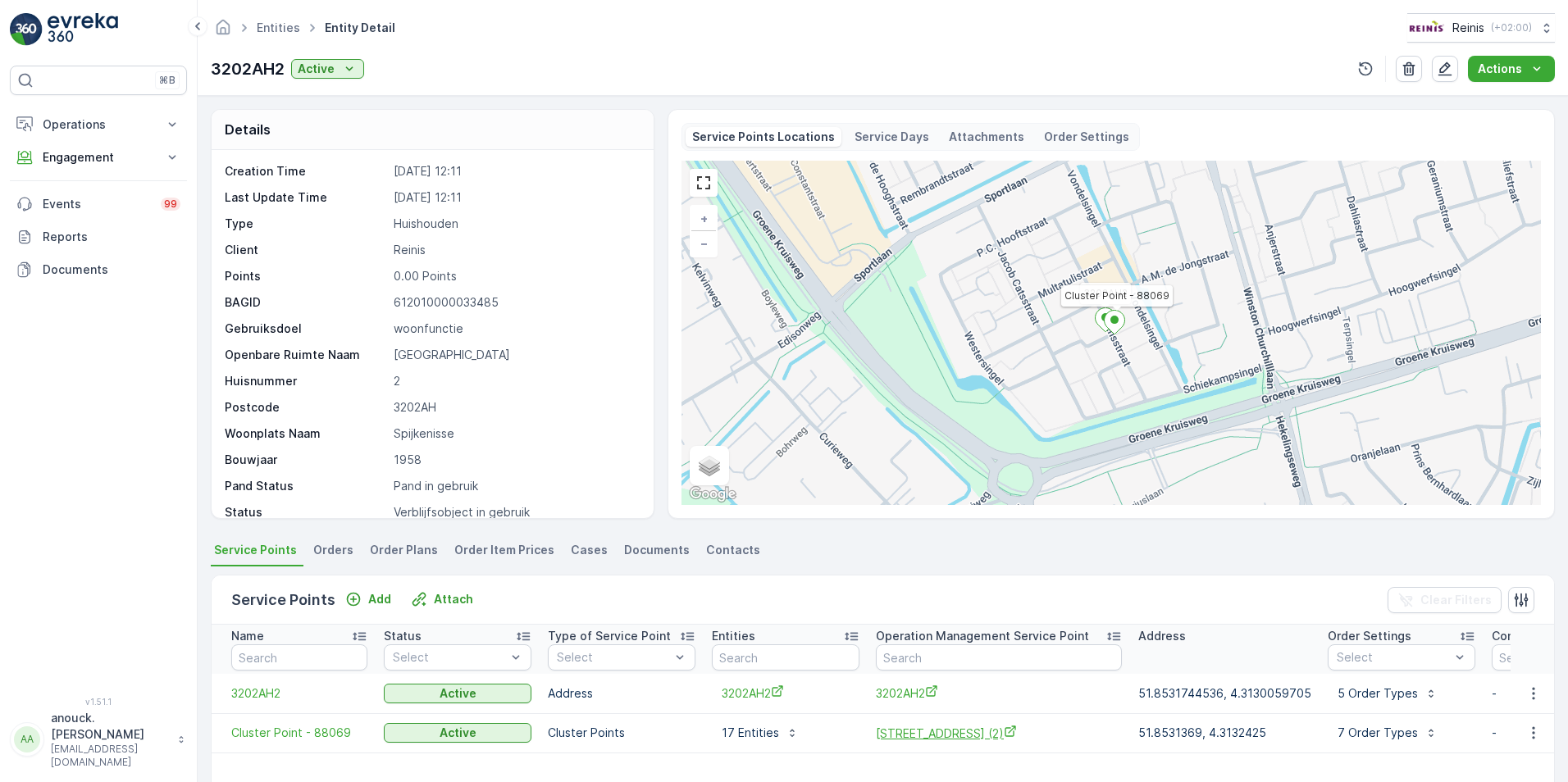
click at [938, 736] on span "Tollensstraat 30 (2)" at bounding box center [999, 733] width 246 height 18
